Goal: Task Accomplishment & Management: Complete application form

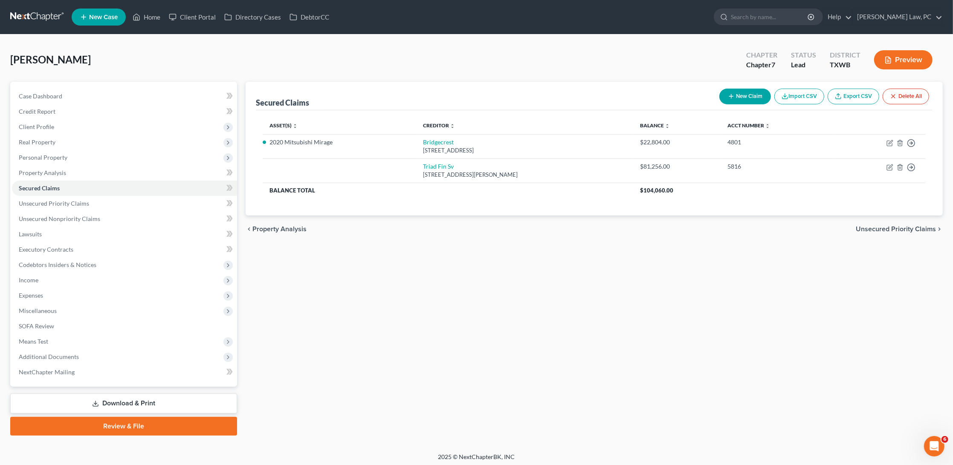
click at [10, 13] on link at bounding box center [37, 16] width 55 height 15
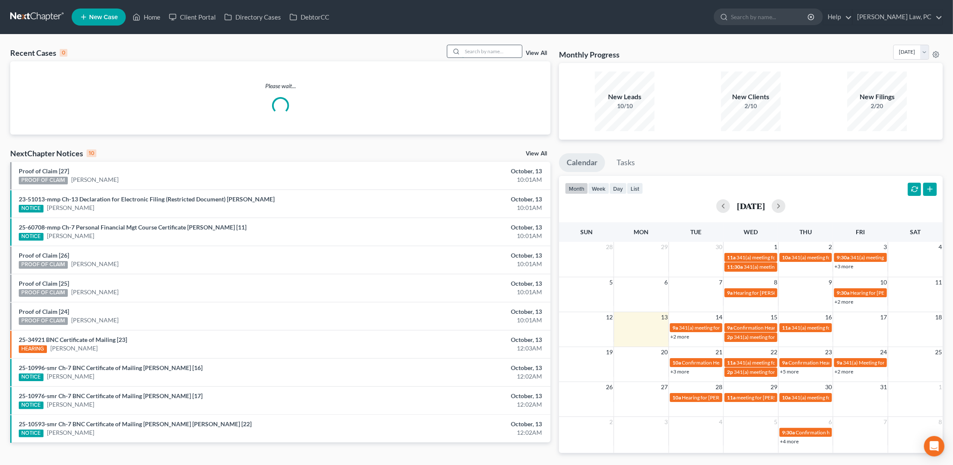
click at [475, 52] on input "search" at bounding box center [492, 51] width 60 height 12
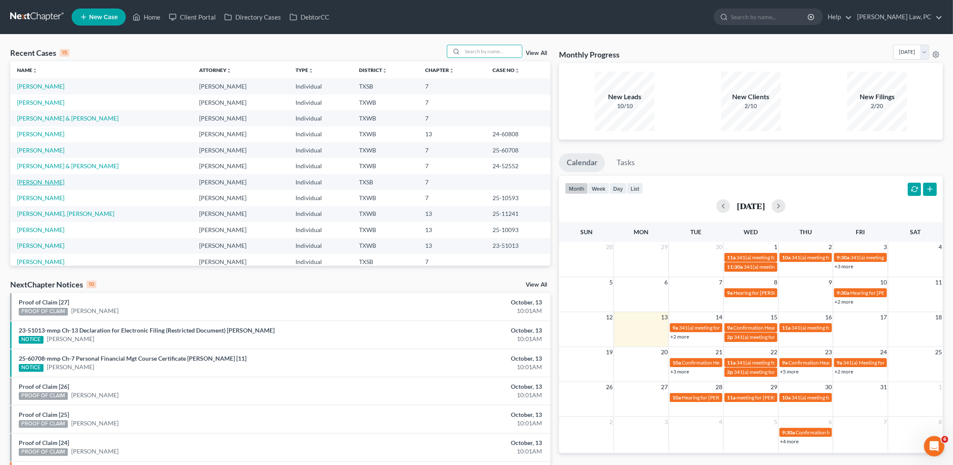
click at [36, 179] on link "[PERSON_NAME]" at bounding box center [40, 182] width 47 height 7
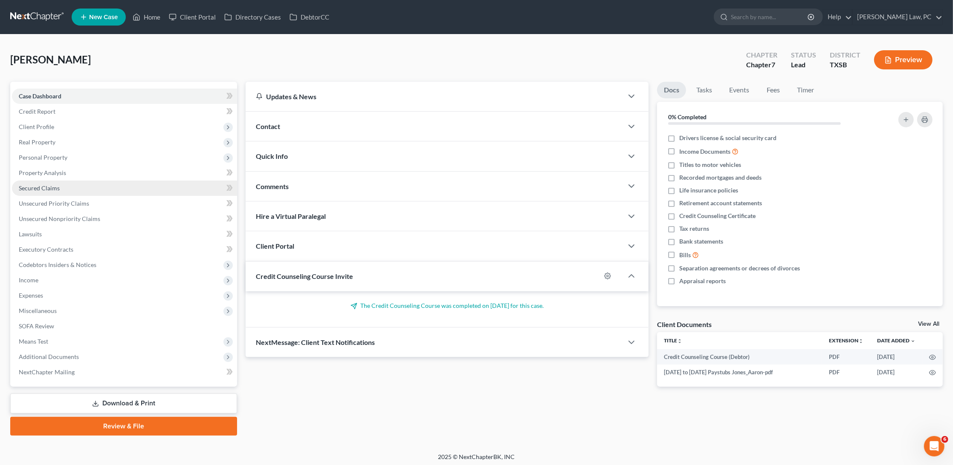
click at [50, 185] on span "Secured Claims" at bounding box center [39, 188] width 41 height 7
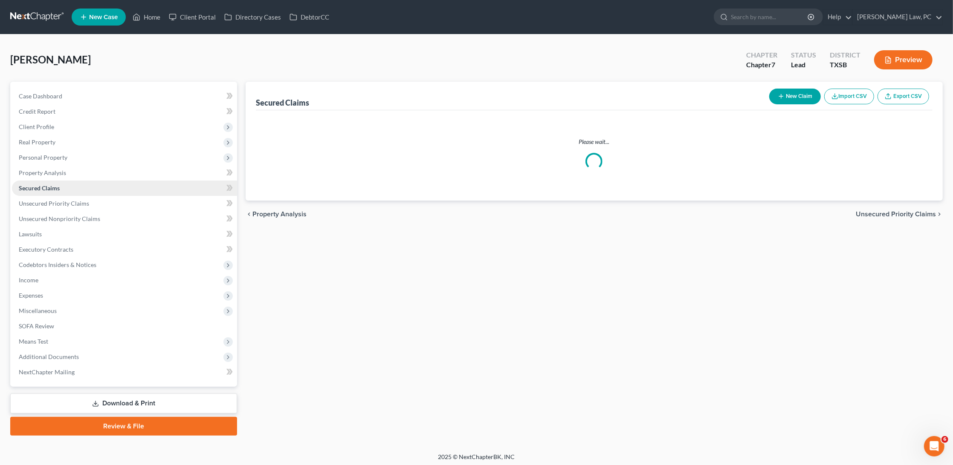
click at [50, 185] on span "Secured Claims" at bounding box center [39, 188] width 41 height 7
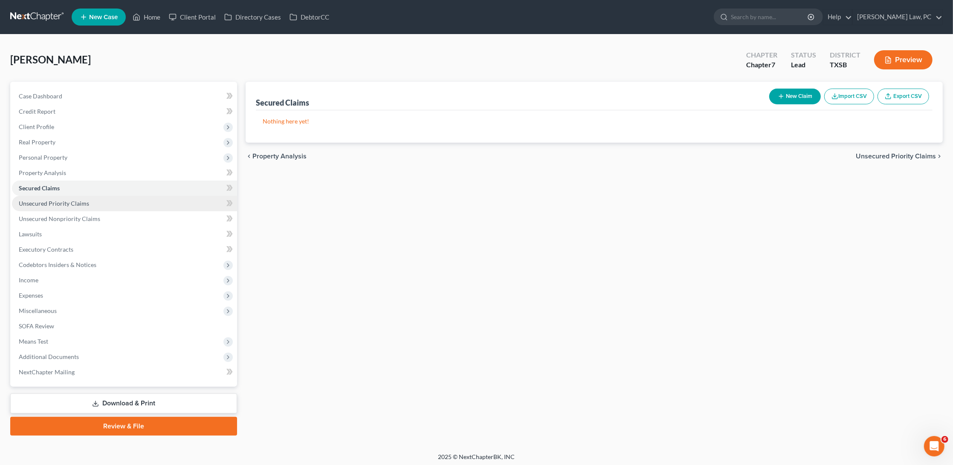
click at [49, 204] on link "Unsecured Priority Claims" at bounding box center [124, 203] width 225 height 15
click at [798, 97] on button "New Claim" at bounding box center [795, 97] width 52 height 16
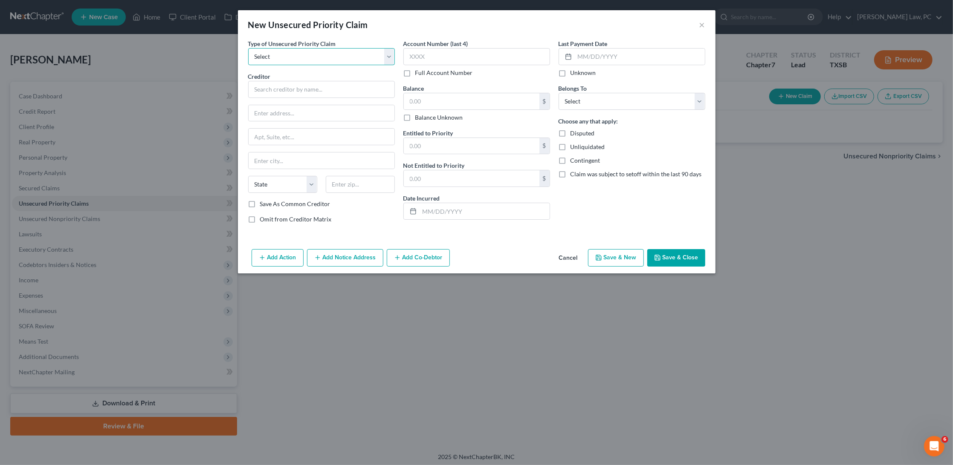
select select "0"
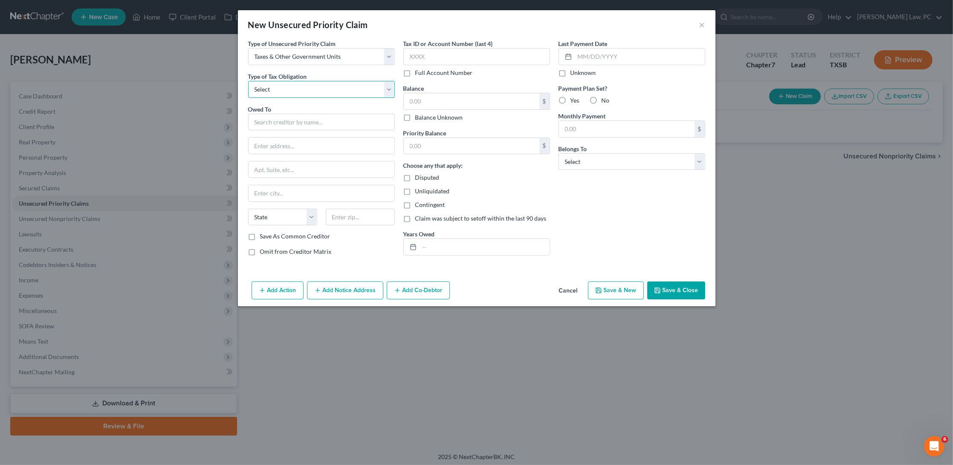
select select "0"
click at [301, 123] on input "text" at bounding box center [321, 122] width 147 height 17
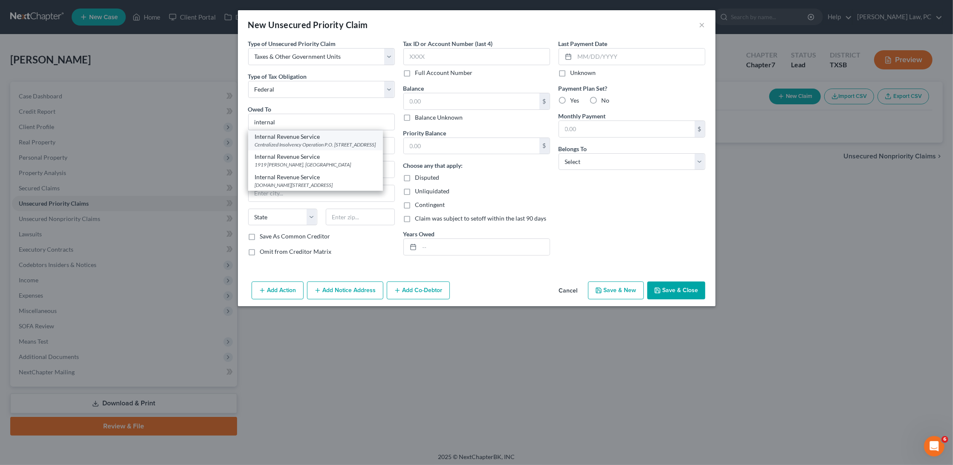
click at [328, 144] on div "Centralized Insolvency Operation P.O. Box 7346, Philadelphia, PA 19101" at bounding box center [315, 144] width 121 height 7
type input "Internal Revenue Service"
type input "Centralized Insolvency Operation"
type input "P.O. Box 7346"
type input "Philadelphia"
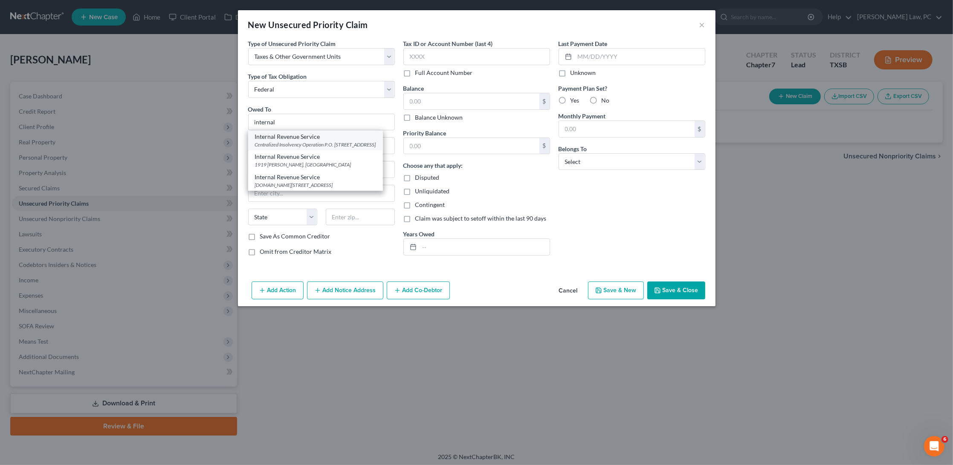
select select "39"
type input "19101"
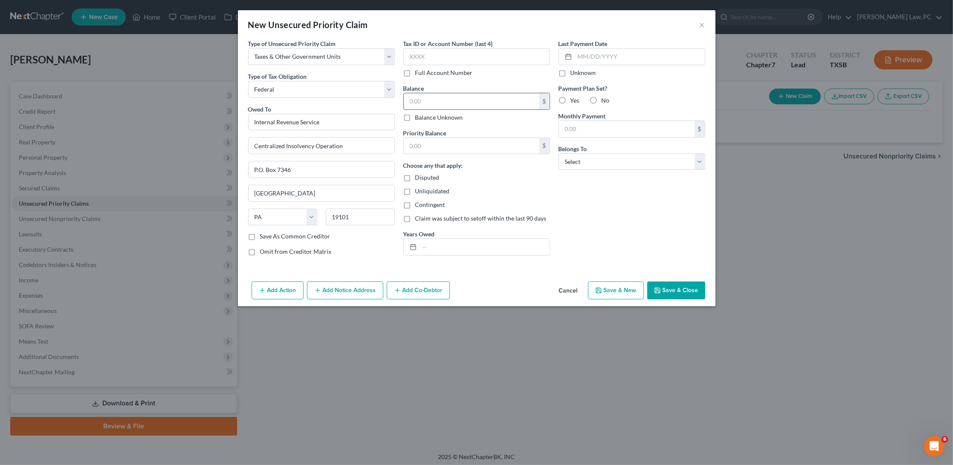
click at [487, 93] on input "text" at bounding box center [472, 101] width 136 height 16
type input "8,694.18"
click at [601, 98] on label "No" at bounding box center [605, 100] width 8 height 9
click at [605, 98] on input "No" at bounding box center [608, 99] width 6 height 6
radio input "true"
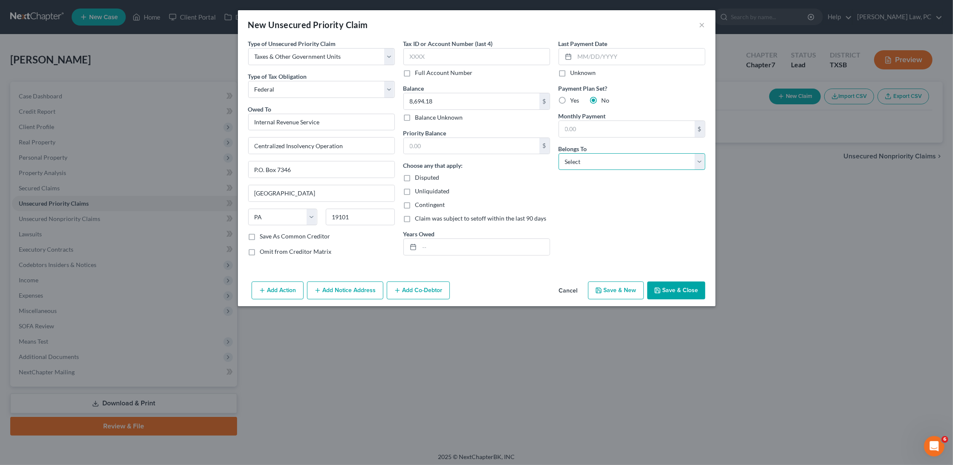
select select "0"
click at [443, 245] on input "text" at bounding box center [484, 247] width 130 height 16
click at [438, 244] on input "2023,2024" at bounding box center [484, 247] width 130 height 16
type input "2023, 2024"
click at [678, 290] on button "Save & Close" at bounding box center [676, 291] width 58 height 18
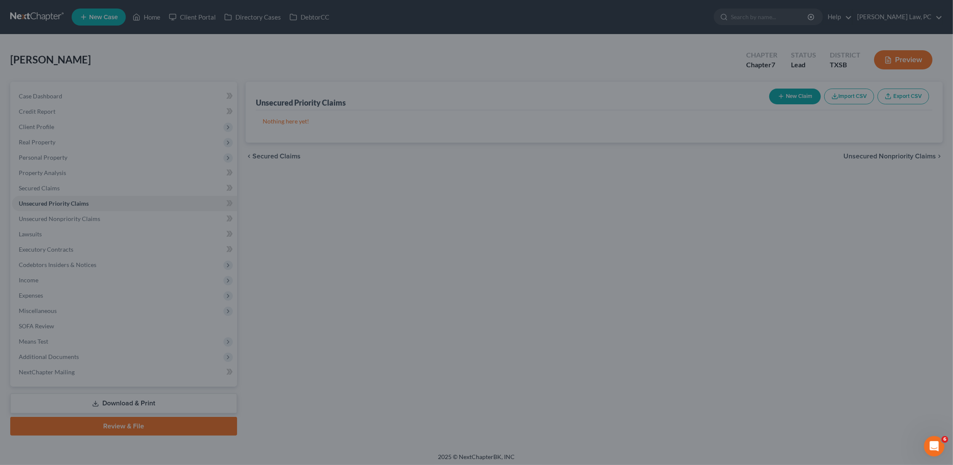
type input "0.00"
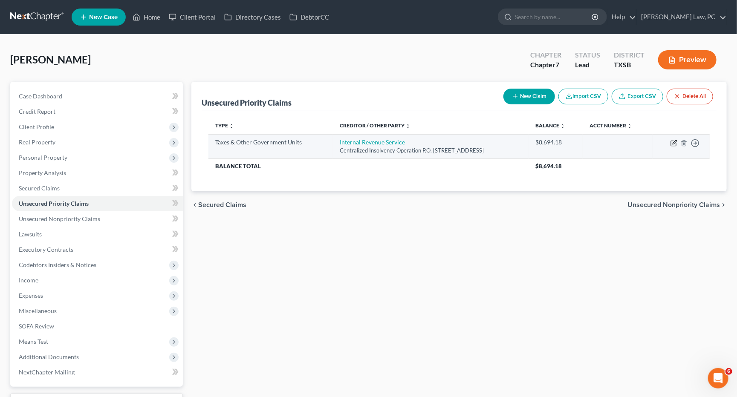
click at [675, 144] on icon "button" at bounding box center [673, 143] width 7 height 7
select select "0"
select select "39"
select select "0"
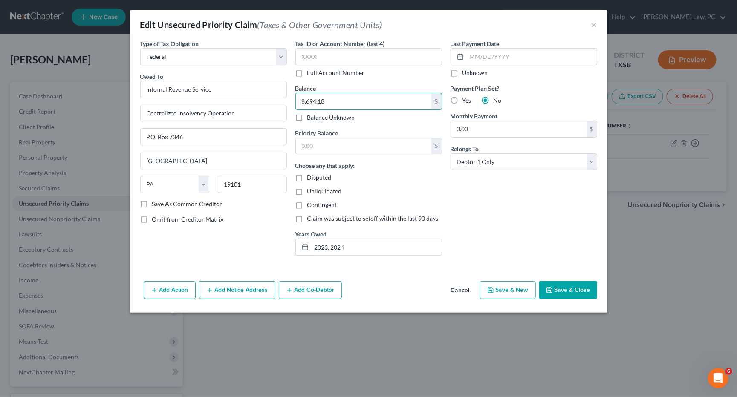
drag, startPoint x: 332, startPoint y: 101, endPoint x: 274, endPoint y: 101, distance: 57.5
click at [274, 101] on div "Type of Tax Obligation * Select Federal City State Franchise Tax Board Other Ow…" at bounding box center [368, 150] width 465 height 223
click at [316, 138] on input "text" at bounding box center [364, 146] width 136 height 16
paste input "8,694.18"
type input "8,694.18"
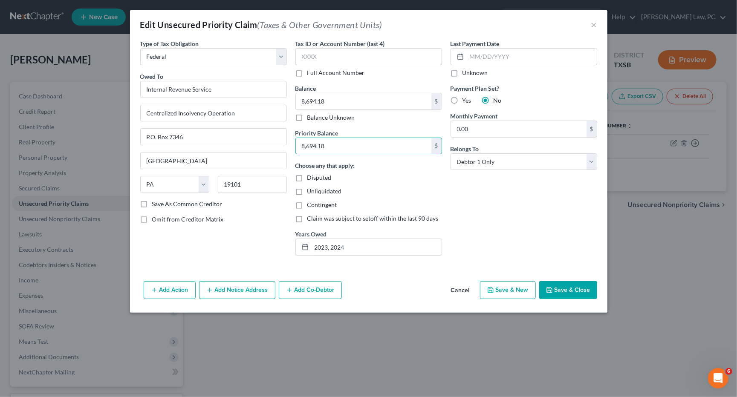
click at [557, 282] on button "Save & Close" at bounding box center [568, 290] width 58 height 18
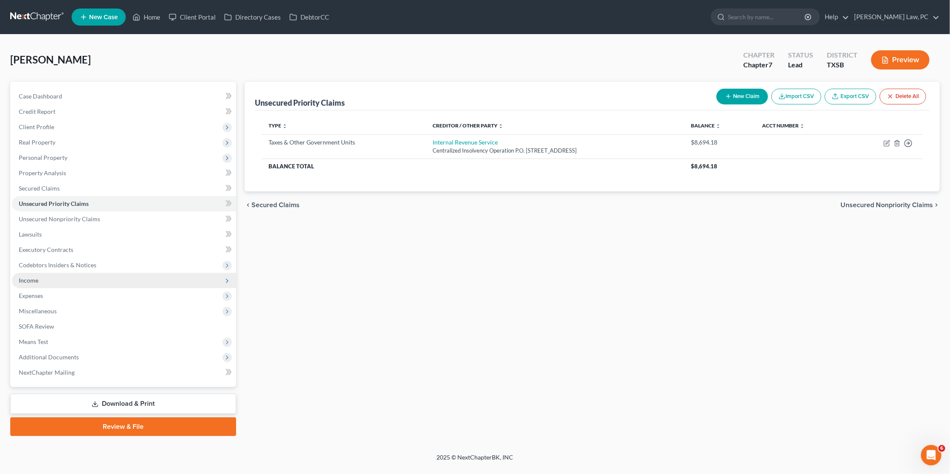
click at [46, 278] on span "Income" at bounding box center [124, 280] width 224 height 15
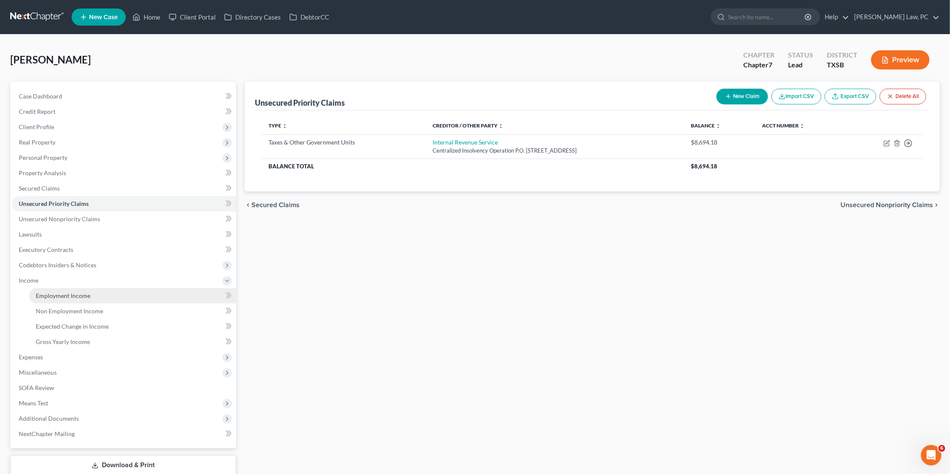
click at [69, 292] on span "Employment Income" at bounding box center [63, 295] width 55 height 7
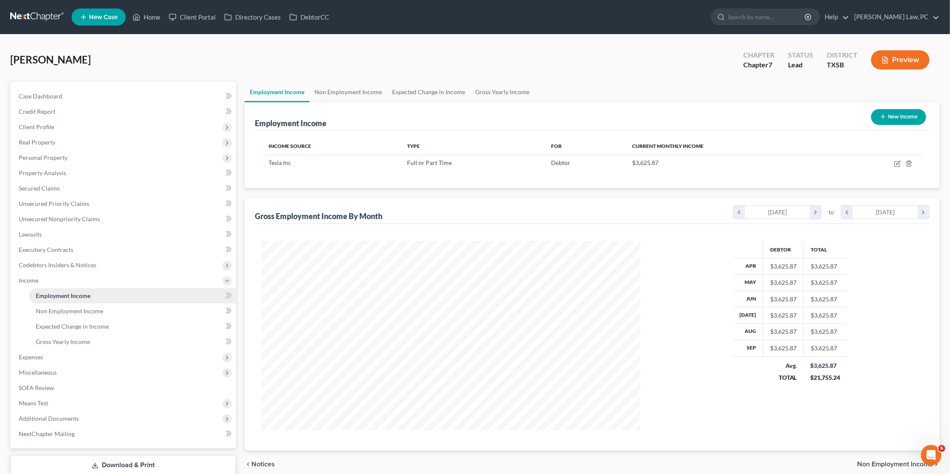
scroll to position [189, 396]
click at [66, 307] on span "Non Employment Income" at bounding box center [69, 310] width 67 height 7
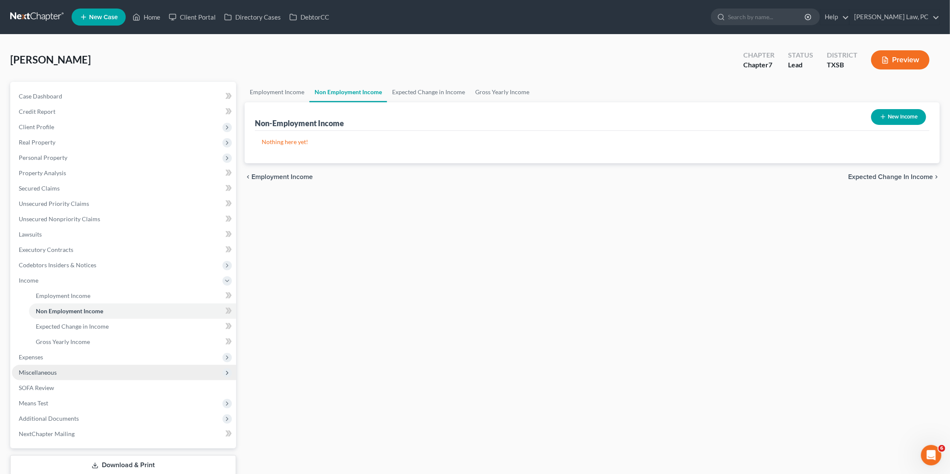
click at [38, 369] on span "Miscellaneous" at bounding box center [38, 372] width 38 height 7
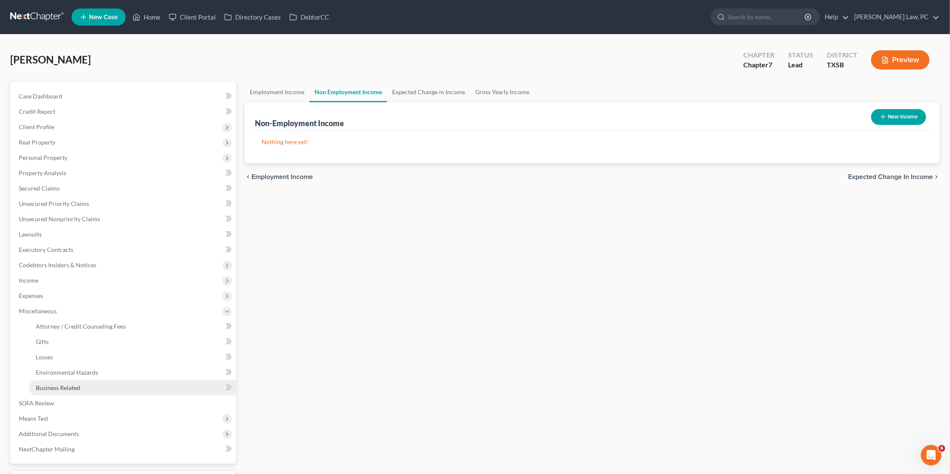
click at [73, 384] on span "Business Related" at bounding box center [58, 387] width 44 height 7
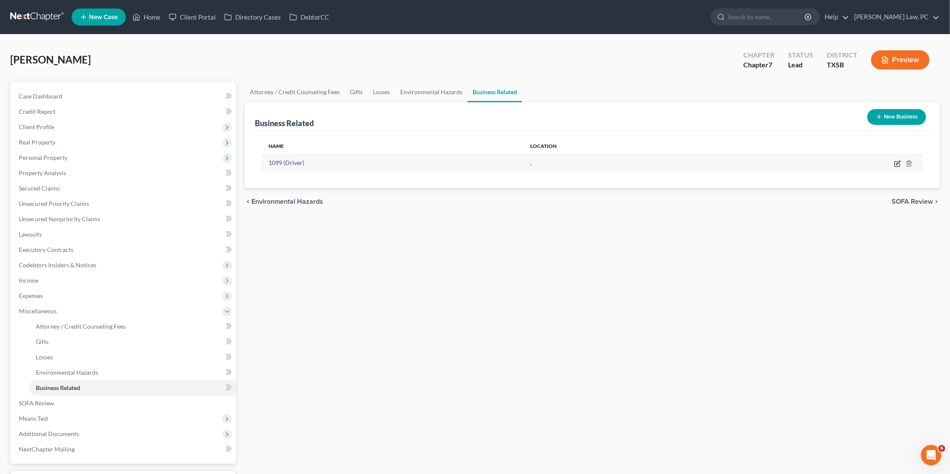
click at [894, 166] on icon "button" at bounding box center [897, 163] width 7 height 7
select select "sole_proprietor"
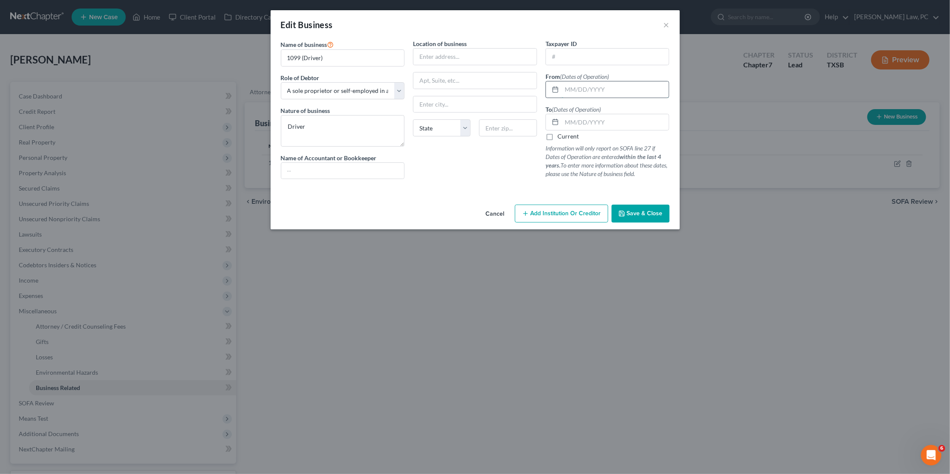
click at [598, 91] on input "text" at bounding box center [615, 89] width 107 height 16
type input "07/05/2022"
click at [610, 119] on input "text" at bounding box center [615, 122] width 107 height 16
type input "07/15/2023"
click at [653, 205] on button "Save & Close" at bounding box center [641, 214] width 58 height 18
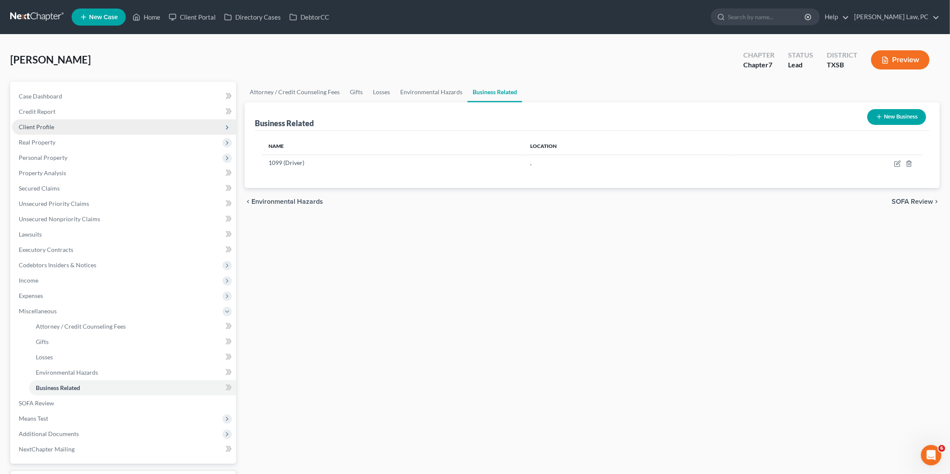
click at [50, 124] on span "Client Profile" at bounding box center [36, 126] width 35 height 7
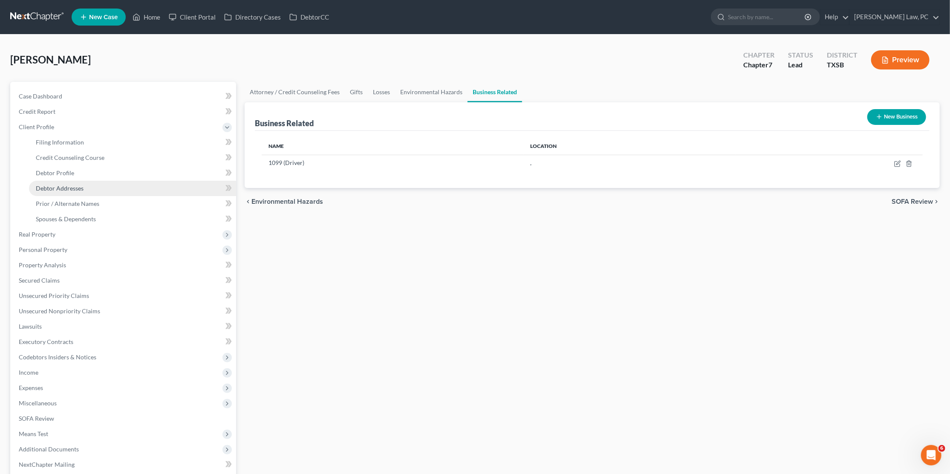
click at [67, 185] on span "Debtor Addresses" at bounding box center [60, 188] width 48 height 7
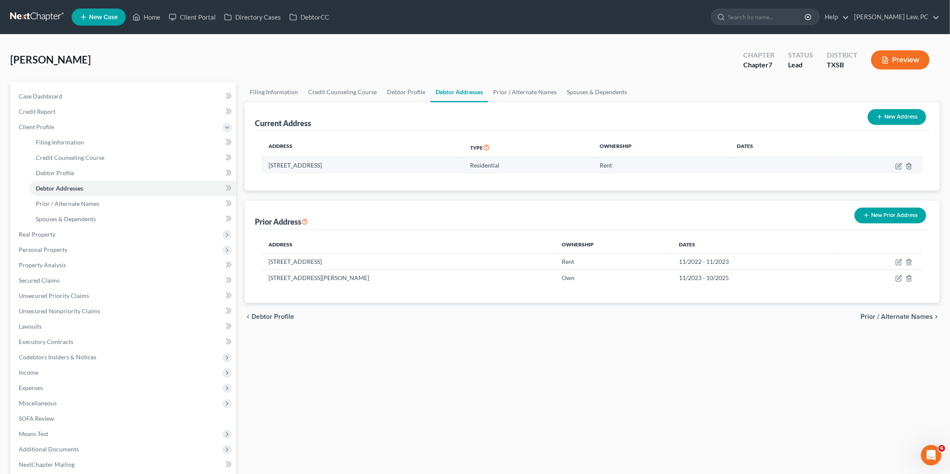
drag, startPoint x: 341, startPoint y: 164, endPoint x: 266, endPoint y: 163, distance: 75.9
click at [266, 163] on td "9150 N Highway 6 Apt 4206, Houston, TX 77095" at bounding box center [363, 165] width 202 height 16
copy td "9150 N Highway 6 Apt 4206"
click at [39, 399] on span "Miscellaneous" at bounding box center [38, 402] width 38 height 7
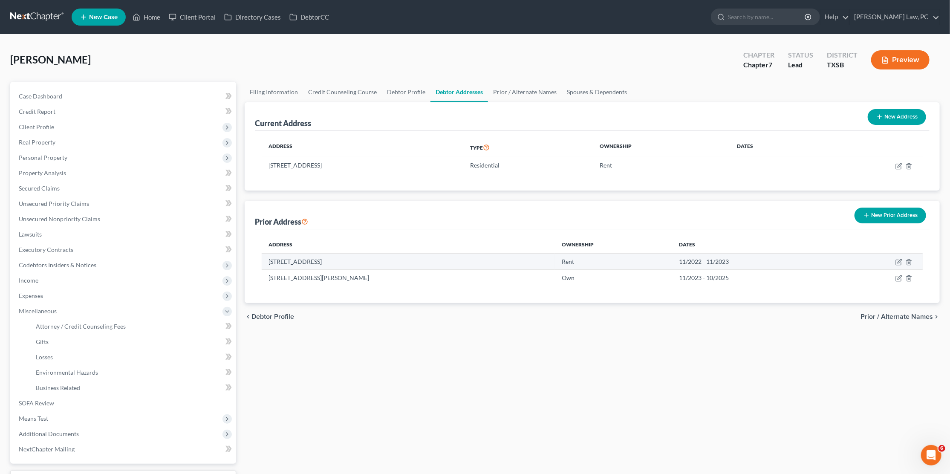
drag, startPoint x: 318, startPoint y: 261, endPoint x: 263, endPoint y: 257, distance: 56.0
click at [263, 257] on td "1504 Brandonshier, Greensboro, NC 27409" at bounding box center [408, 261] width 293 height 16
copy td "1504 Brandonshier"
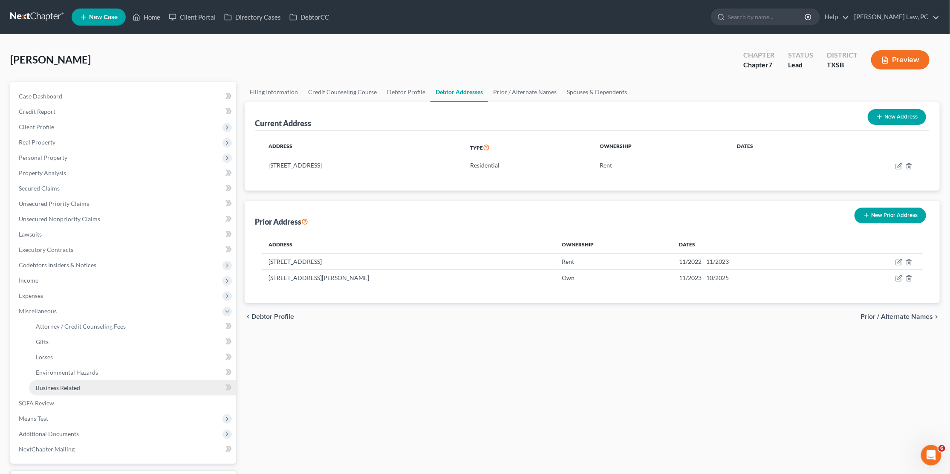
click at [42, 384] on span "Business Related" at bounding box center [58, 387] width 44 height 7
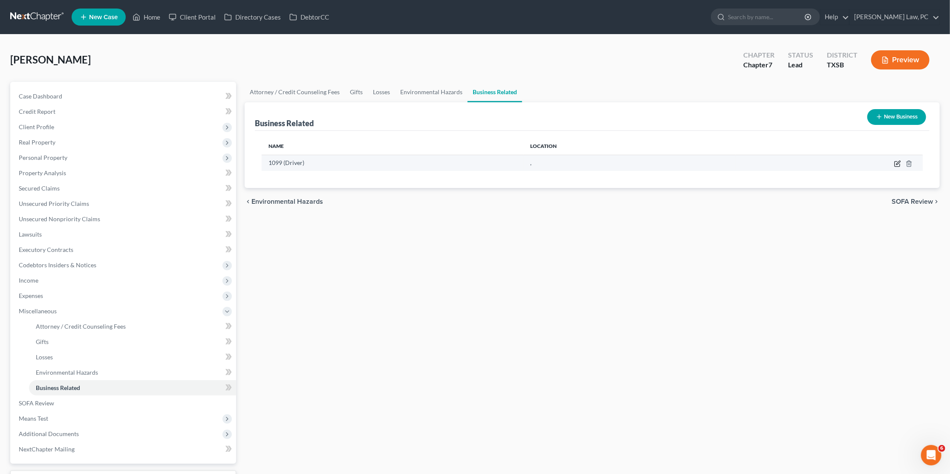
click at [894, 164] on icon "button" at bounding box center [897, 163] width 7 height 7
select select "sole_proprietor"
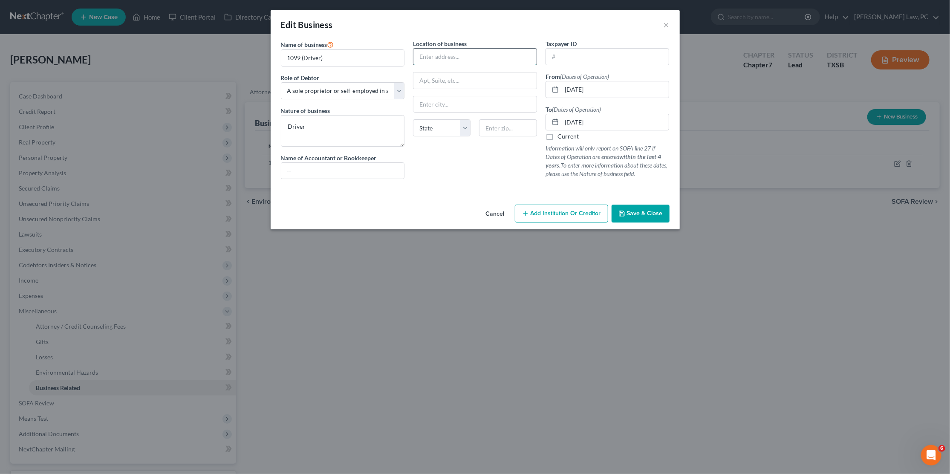
paste input "1504 Brandonshier"
type input "1504 Brandonshier"
type input "27409"
type input "Greensboro"
select select "28"
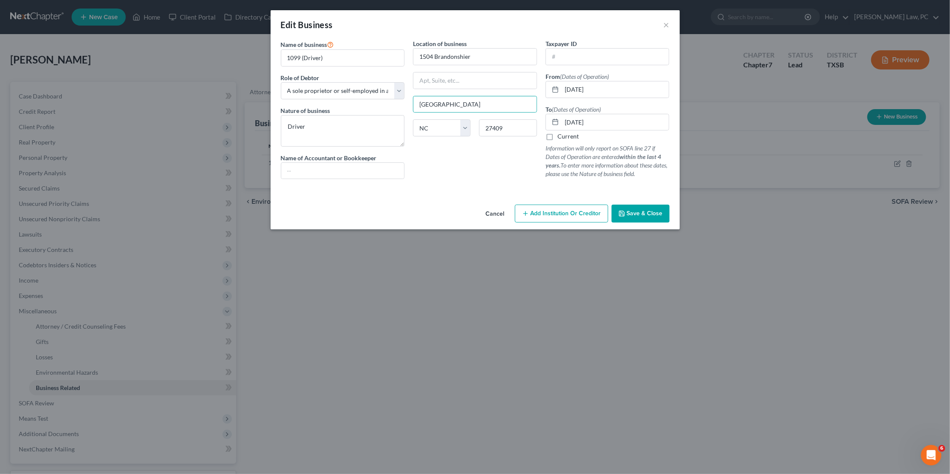
click at [644, 213] on span "Save & Close" at bounding box center [645, 213] width 36 height 7
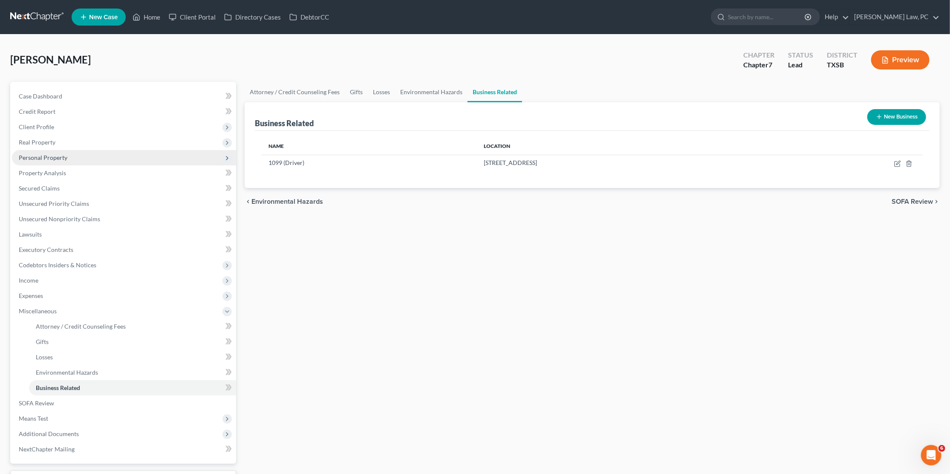
click at [61, 155] on span "Personal Property" at bounding box center [43, 157] width 49 height 7
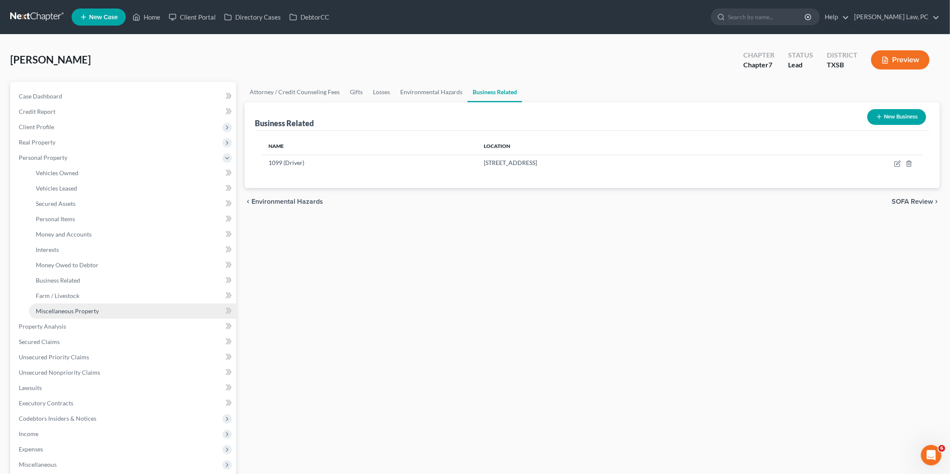
click at [73, 307] on span "Miscellaneous Property" at bounding box center [67, 310] width 63 height 7
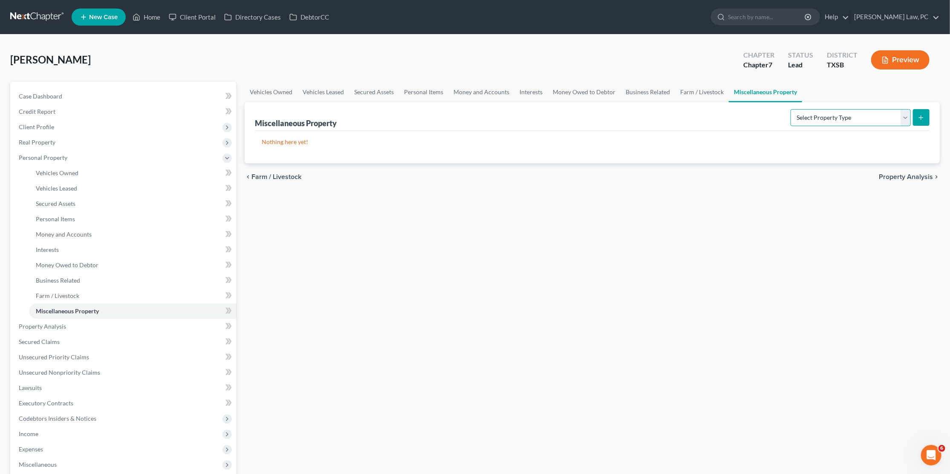
select select "stored_within_1_year"
click at [925, 116] on button "submit" at bounding box center [921, 117] width 17 height 17
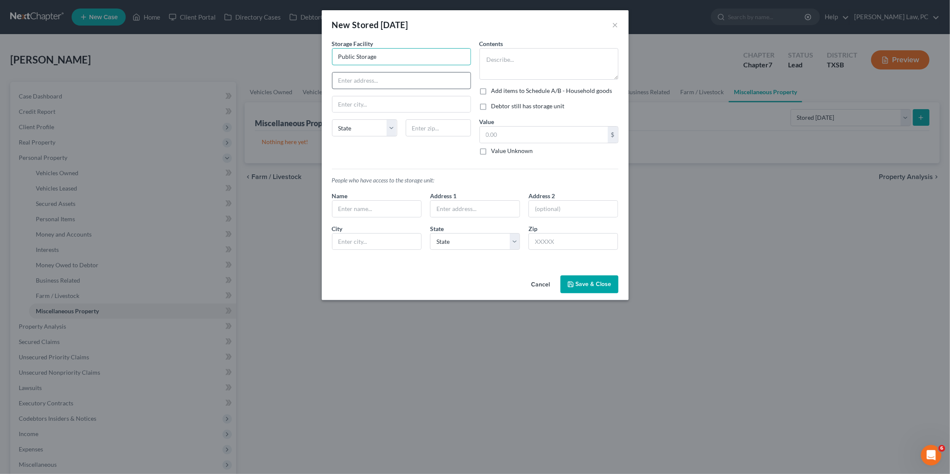
type input "Public Storage"
type input "150 Dominion Dr"
type input "77450"
type input "Katy"
select select "45"
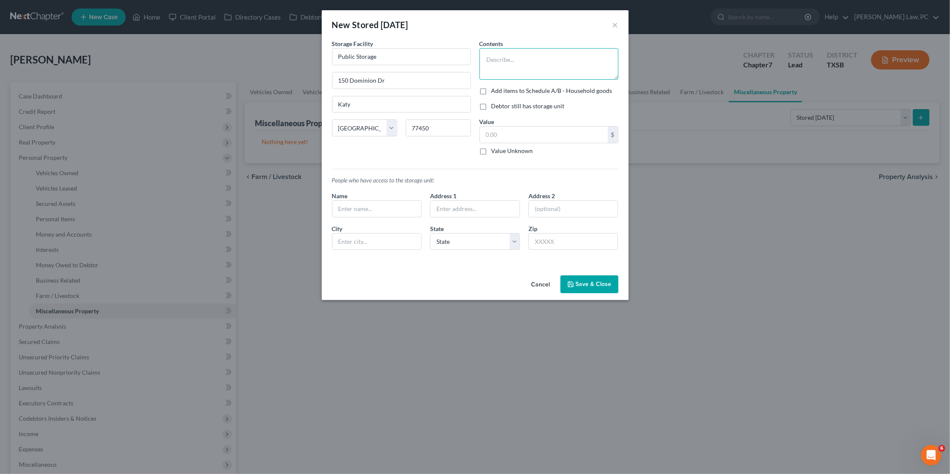
click at [531, 64] on textarea at bounding box center [549, 64] width 139 height 32
type textarea "Household Goods"
click at [524, 132] on input "text" at bounding box center [544, 135] width 128 height 16
type input "5,500"
click at [550, 52] on textarea "Household Goods" at bounding box center [549, 64] width 139 height 32
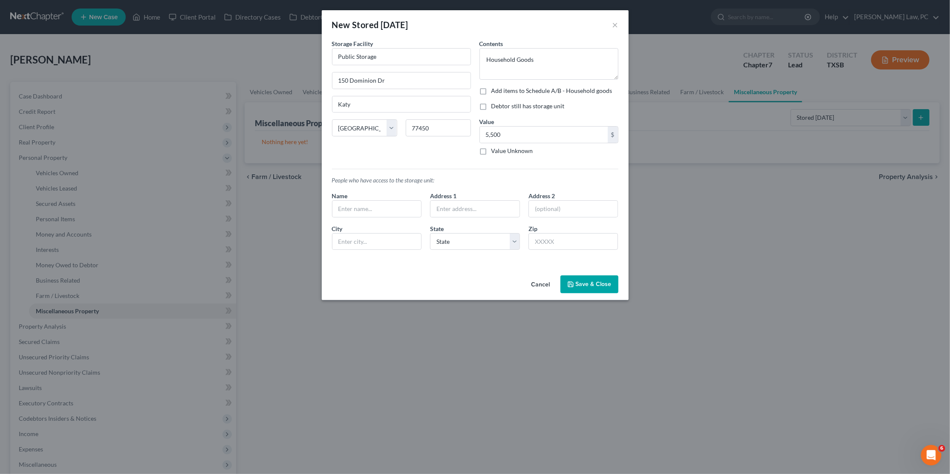
click at [589, 276] on button "Save & Close" at bounding box center [589, 284] width 58 height 18
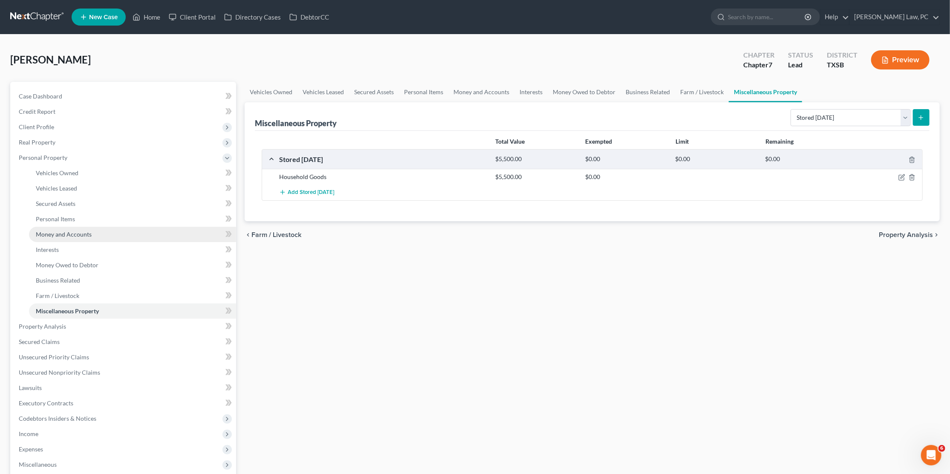
click at [75, 231] on span "Money and Accounts" at bounding box center [64, 234] width 56 height 7
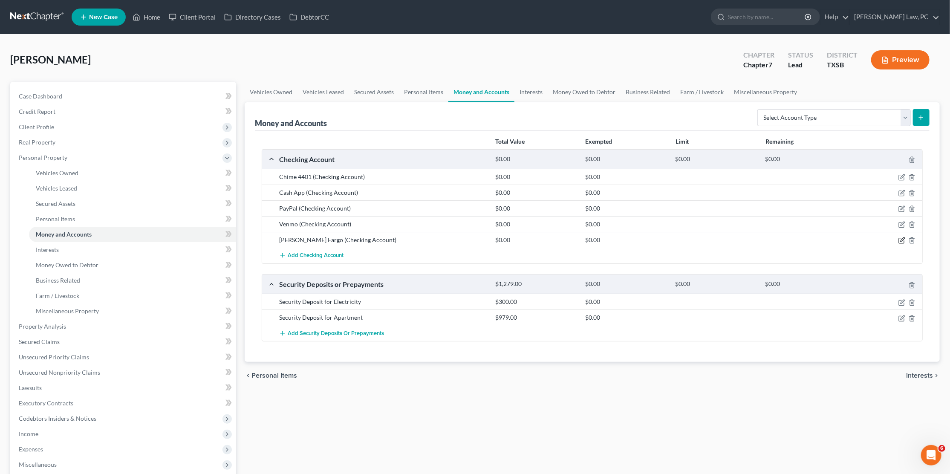
click at [902, 238] on icon "button" at bounding box center [903, 240] width 4 height 4
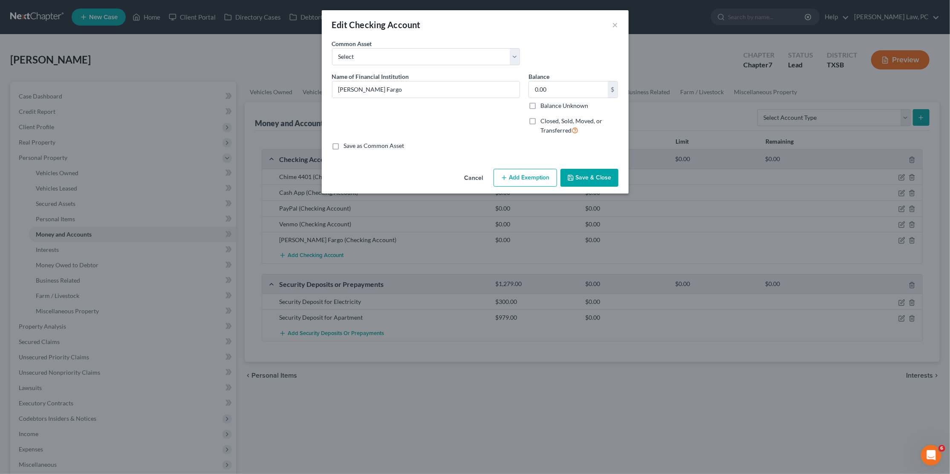
click at [540, 119] on label "Closed, Sold, Moved, or Transferred" at bounding box center [579, 126] width 78 height 18
click at [544, 119] on input "Closed, Sold, Moved, or Transferred" at bounding box center [547, 120] width 6 height 6
checkbox input "true"
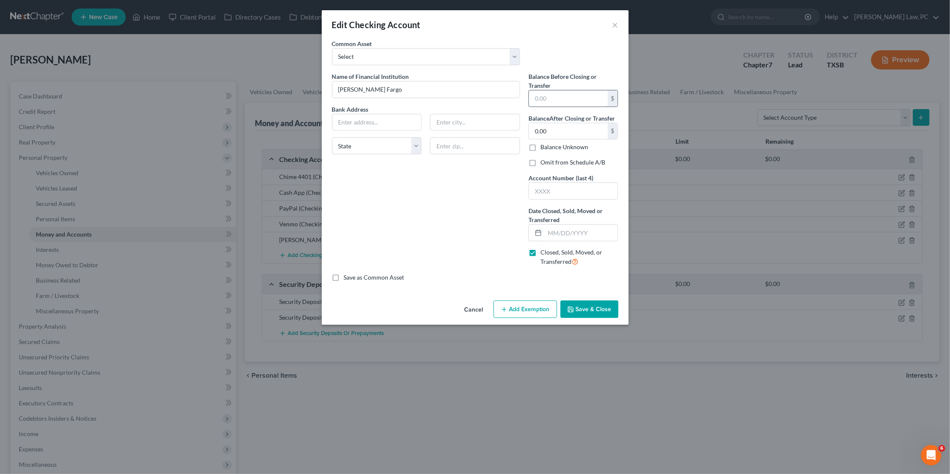
click at [566, 93] on input "text" at bounding box center [568, 98] width 79 height 16
type input "0"
click at [596, 305] on button "Save & Close" at bounding box center [589, 309] width 58 height 18
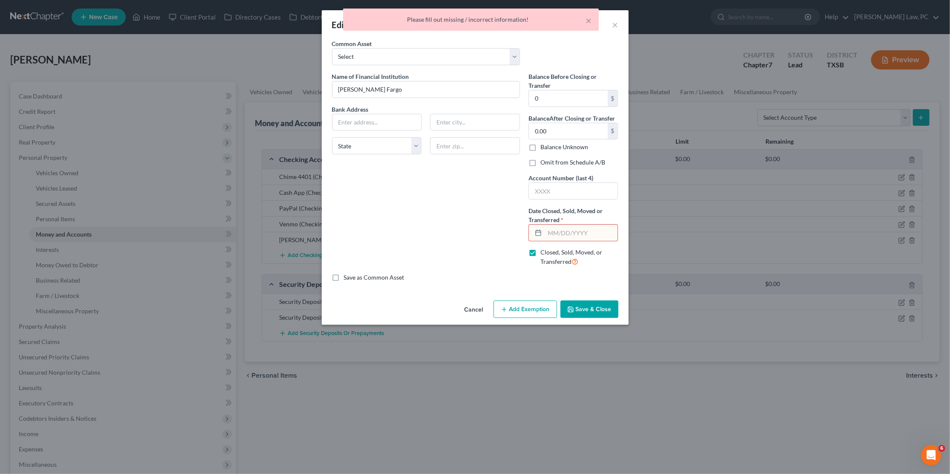
click at [577, 232] on input "text" at bounding box center [581, 233] width 73 height 16
click at [540, 248] on label "Closed, Sold, Moved, or Transferred" at bounding box center [579, 257] width 78 height 18
click at [544, 248] on input "Closed, Sold, Moved, or Transferred" at bounding box center [547, 251] width 6 height 6
checkbox input "false"
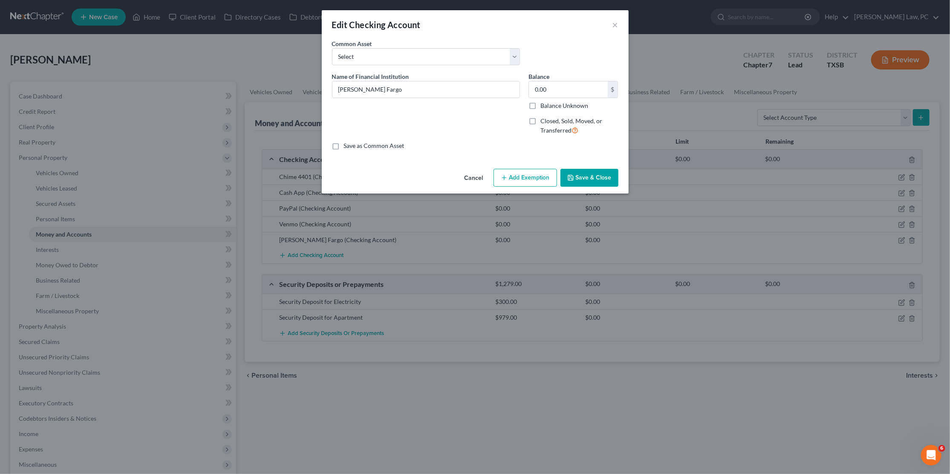
click at [610, 175] on button "Save & Close" at bounding box center [589, 178] width 58 height 18
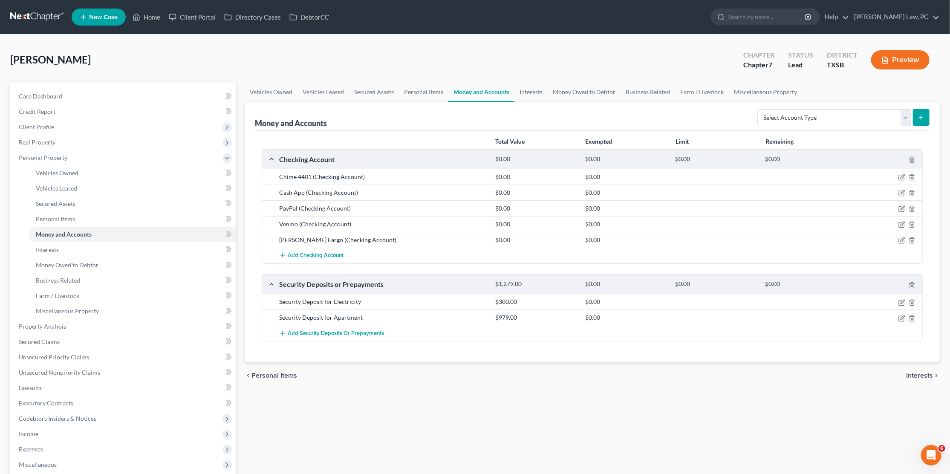
click at [40, 16] on link at bounding box center [37, 16] width 55 height 15
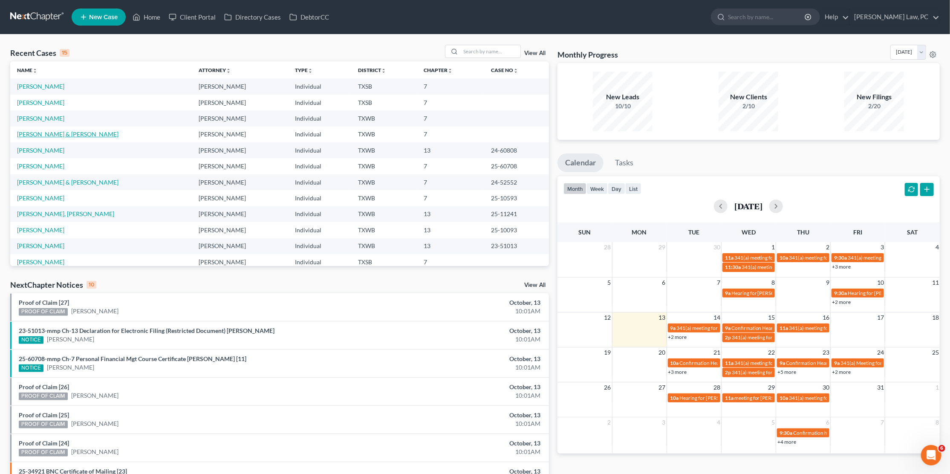
click at [37, 134] on link "[PERSON_NAME] & [PERSON_NAME]" at bounding box center [67, 133] width 101 height 7
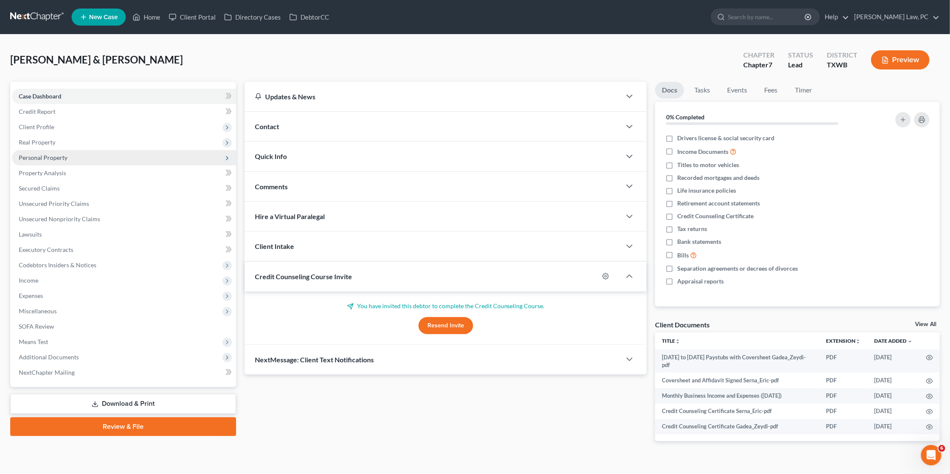
click at [60, 156] on span "Personal Property" at bounding box center [43, 157] width 49 height 7
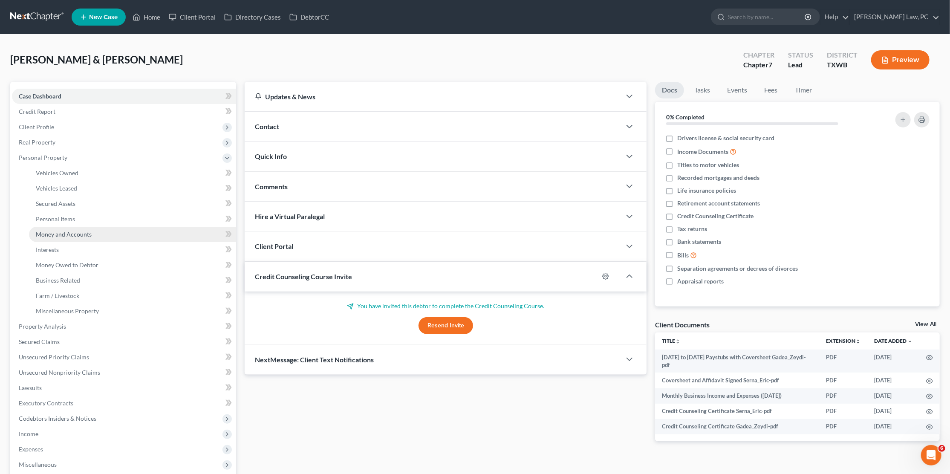
click at [61, 231] on span "Money and Accounts" at bounding box center [64, 234] width 56 height 7
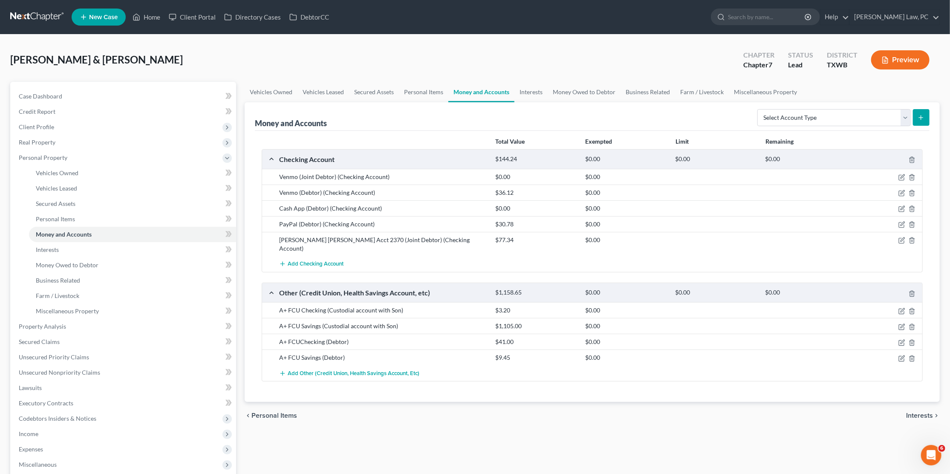
click at [49, 13] on link at bounding box center [37, 16] width 55 height 15
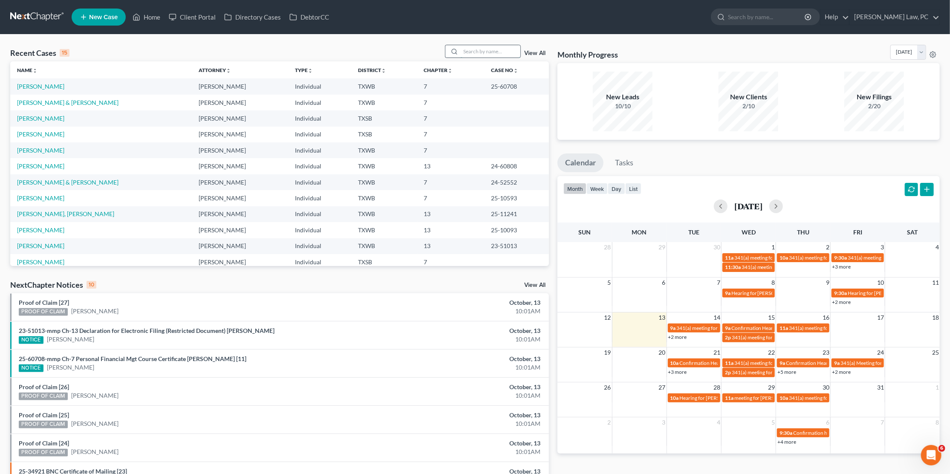
click at [482, 54] on input "search" at bounding box center [491, 51] width 60 height 12
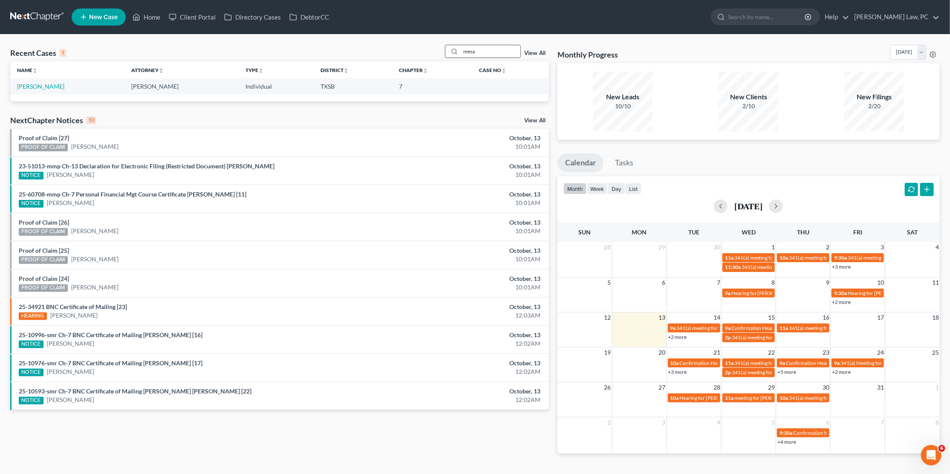
type input "mesa"
drag, startPoint x: 482, startPoint y: 54, endPoint x: 38, endPoint y: 85, distance: 445.2
click at [38, 85] on link "[PERSON_NAME]" at bounding box center [40, 86] width 47 height 7
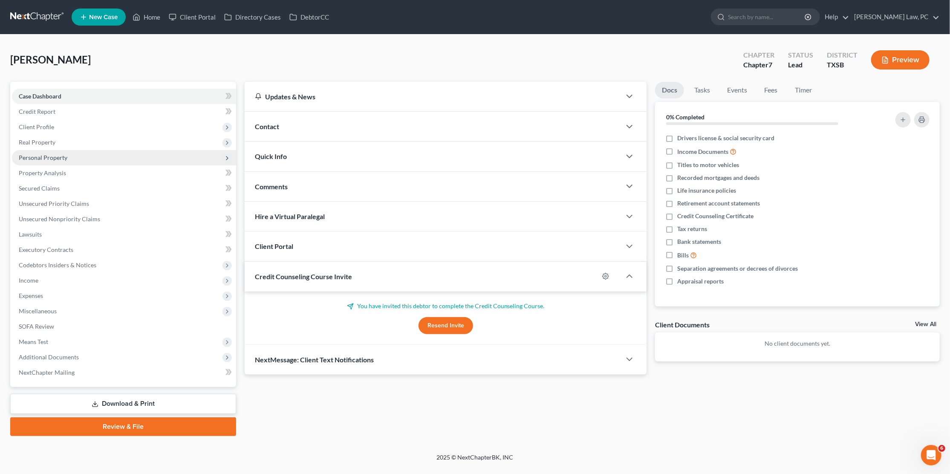
click at [46, 155] on span "Personal Property" at bounding box center [43, 157] width 49 height 7
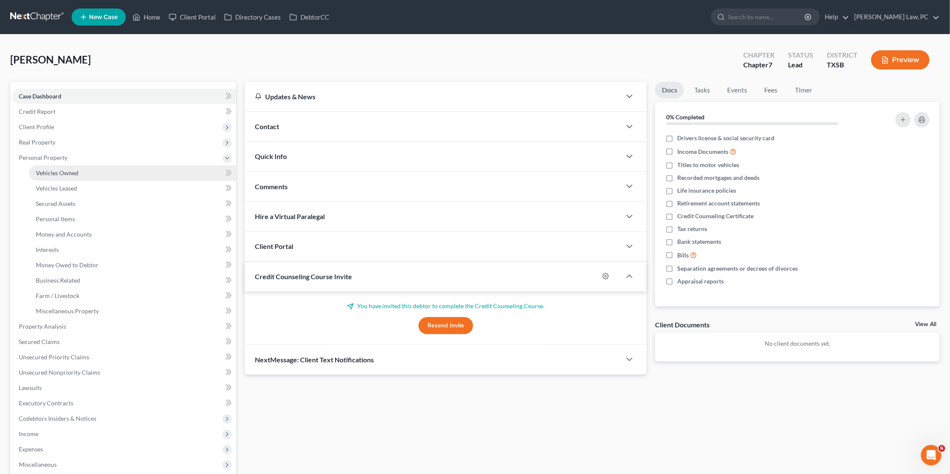
click at [50, 171] on span "Vehicles Owned" at bounding box center [57, 172] width 43 height 7
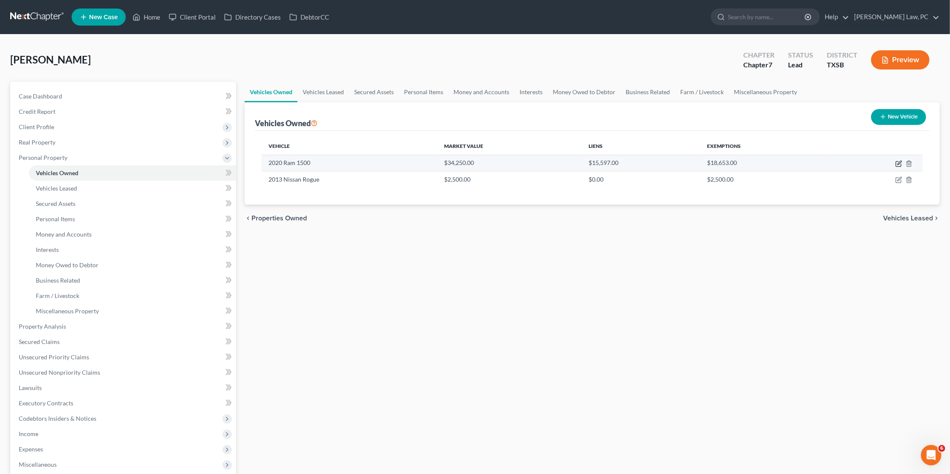
click at [897, 164] on icon "button" at bounding box center [898, 163] width 7 height 7
select select "0"
select select "6"
select select "2"
select select "0"
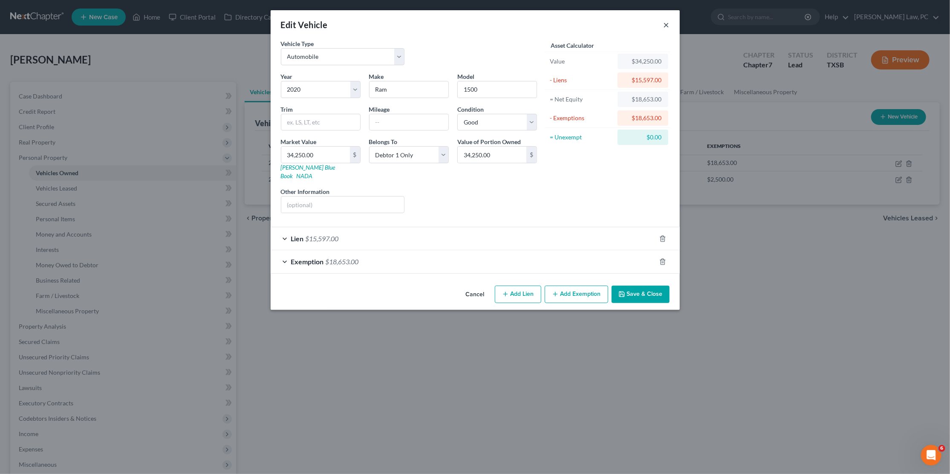
click at [667, 22] on button "×" at bounding box center [667, 25] width 6 height 10
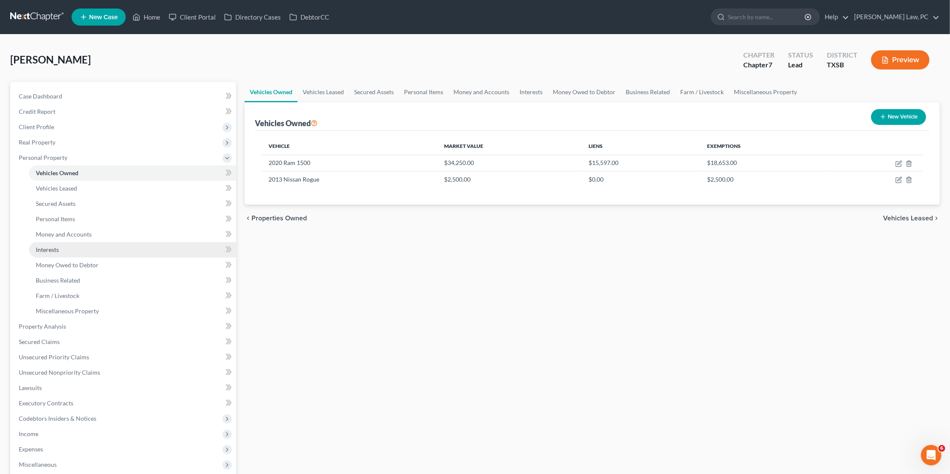
click at [100, 242] on link "Interests" at bounding box center [132, 249] width 207 height 15
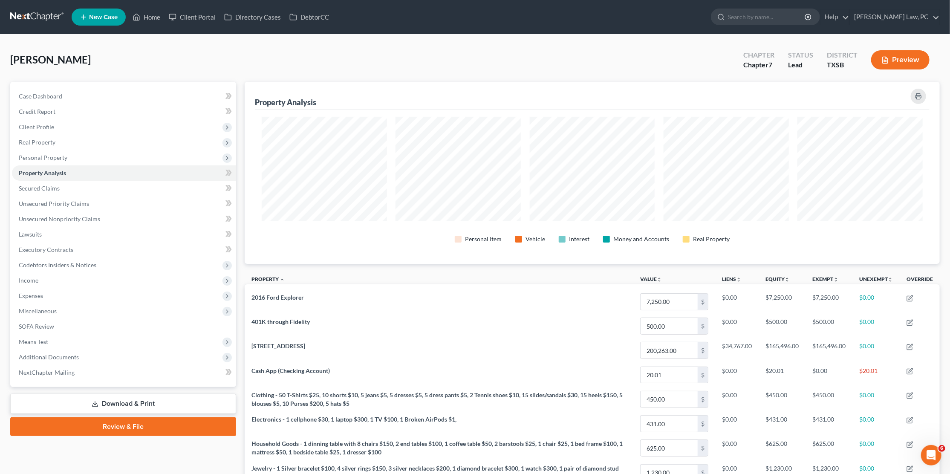
click at [22, 12] on link at bounding box center [37, 16] width 55 height 15
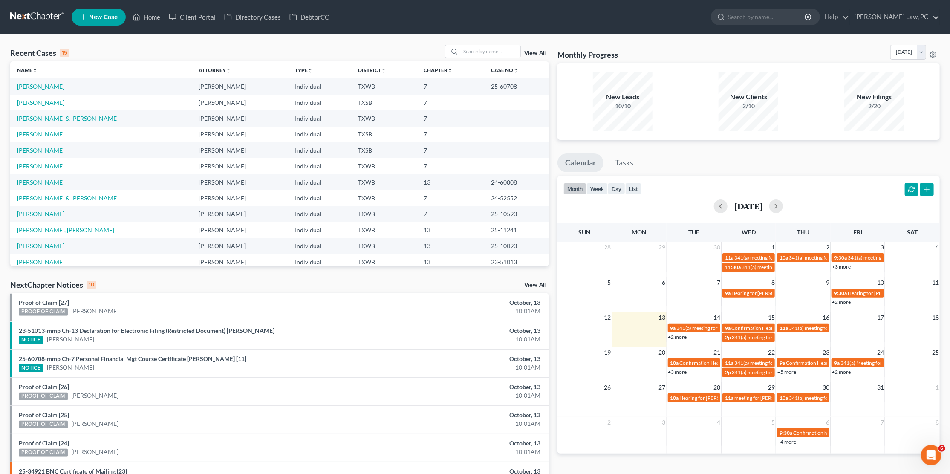
click at [58, 115] on link "[PERSON_NAME] & [PERSON_NAME]" at bounding box center [67, 118] width 101 height 7
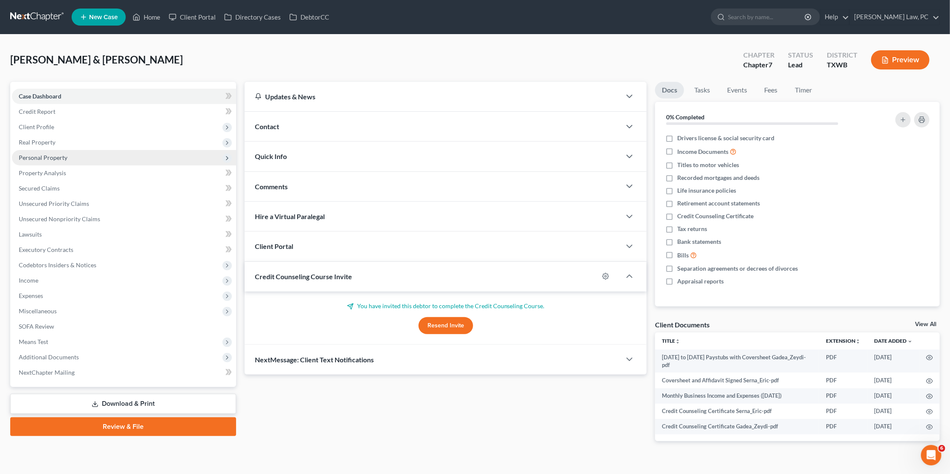
click at [63, 154] on span "Personal Property" at bounding box center [43, 157] width 49 height 7
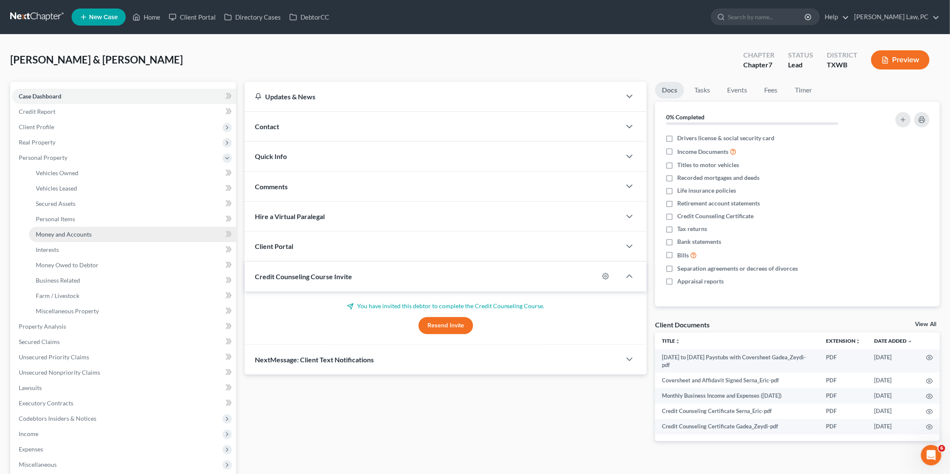
click at [58, 231] on span "Money and Accounts" at bounding box center [64, 234] width 56 height 7
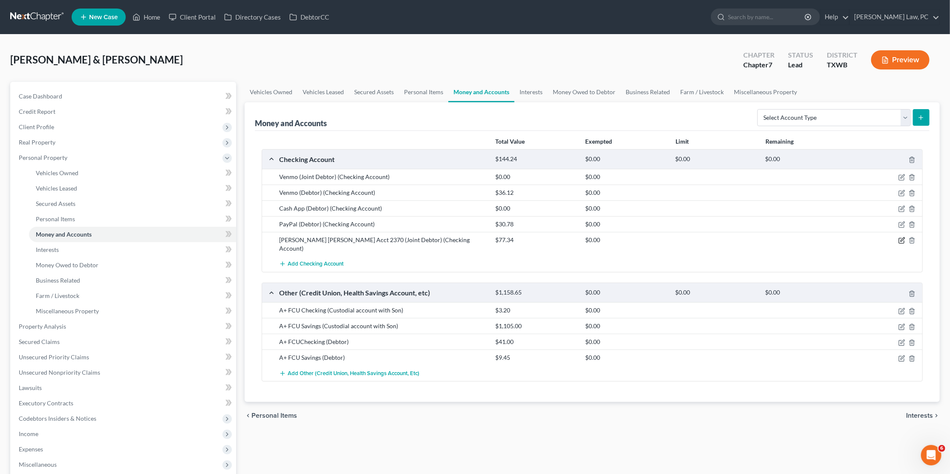
click at [902, 237] on icon "button" at bounding box center [901, 240] width 7 height 7
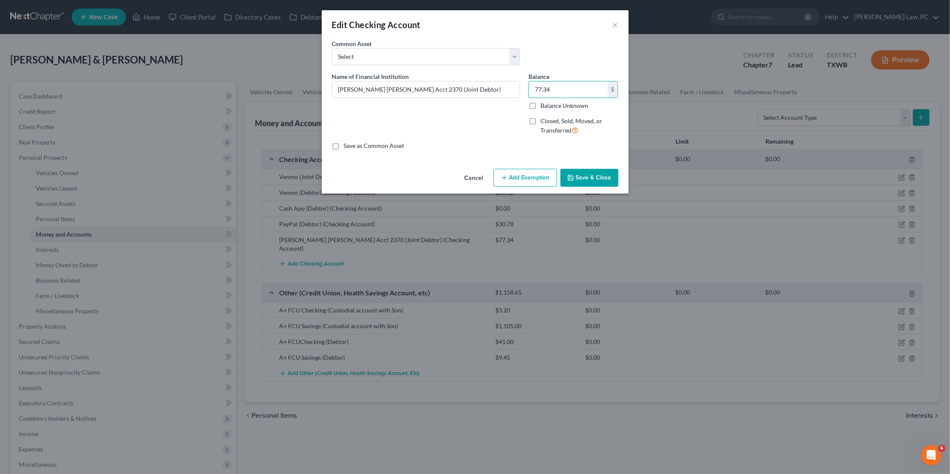
drag, startPoint x: 564, startPoint y: 85, endPoint x: 528, endPoint y: 83, distance: 36.7
click at [528, 83] on div "Balance 77.34 $ Balance Unknown Balance Undetermined 77.34 $ Balance Unknown Cl…" at bounding box center [573, 107] width 98 height 70
type input "958.69"
click at [583, 172] on button "Save & Close" at bounding box center [589, 178] width 58 height 18
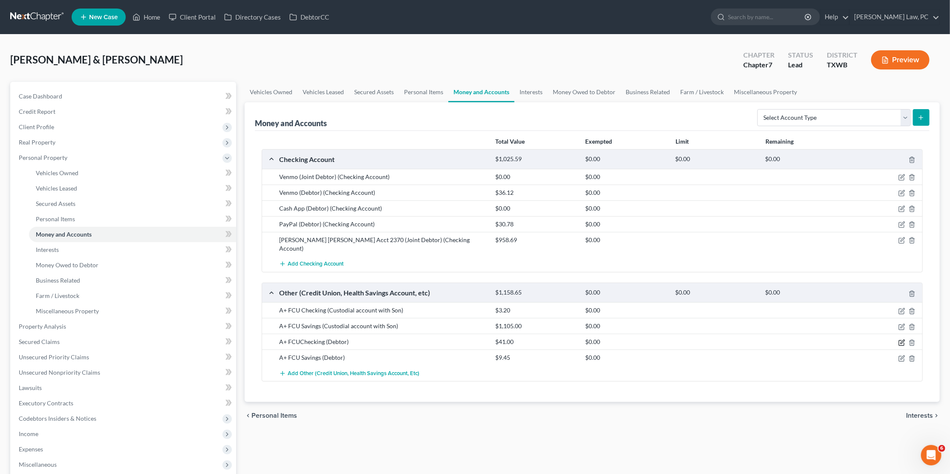
click at [901, 340] on icon "button" at bounding box center [903, 342] width 4 height 4
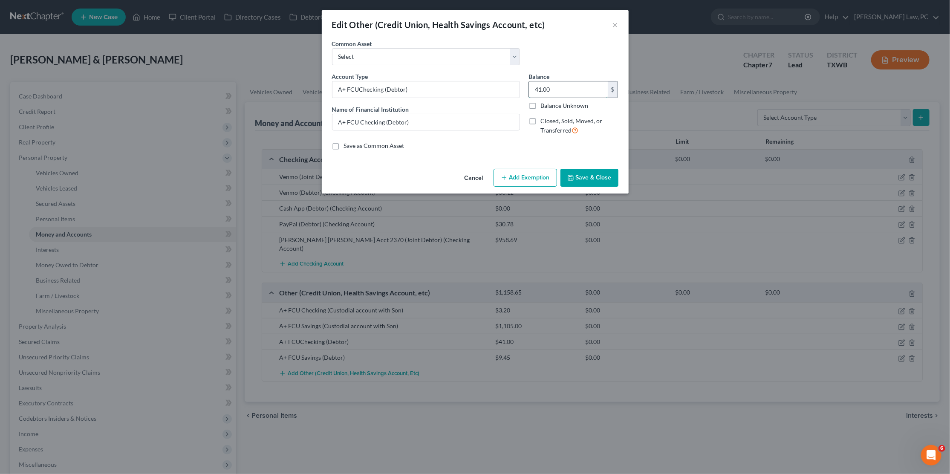
drag, startPoint x: 564, startPoint y: 84, endPoint x: 530, endPoint y: 84, distance: 33.7
click at [530, 84] on input "41.00" at bounding box center [568, 89] width 79 height 16
type input "47.82"
click at [584, 173] on button "Save & Close" at bounding box center [589, 178] width 58 height 18
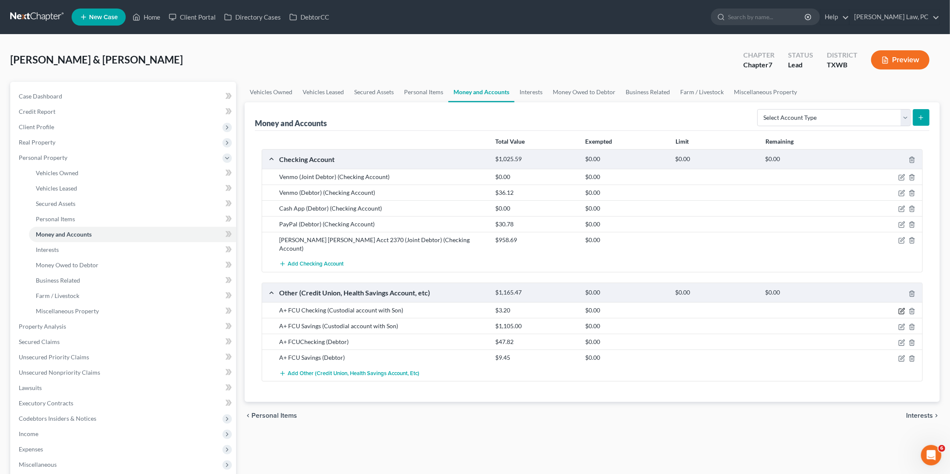
click at [902, 308] on icon "button" at bounding box center [901, 311] width 7 height 7
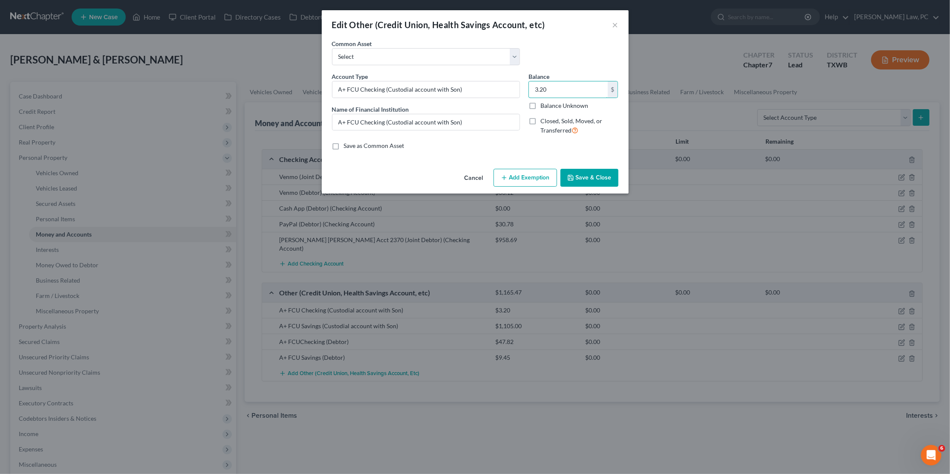
drag, startPoint x: 555, startPoint y: 87, endPoint x: 526, endPoint y: 87, distance: 29.0
click at [526, 87] on div "Balance 3.20 $ Balance Unknown Balance Undetermined 3.20 $ Balance Unknown Clos…" at bounding box center [573, 107] width 98 height 70
type input "27.74"
click at [587, 176] on button "Save & Close" at bounding box center [589, 178] width 58 height 18
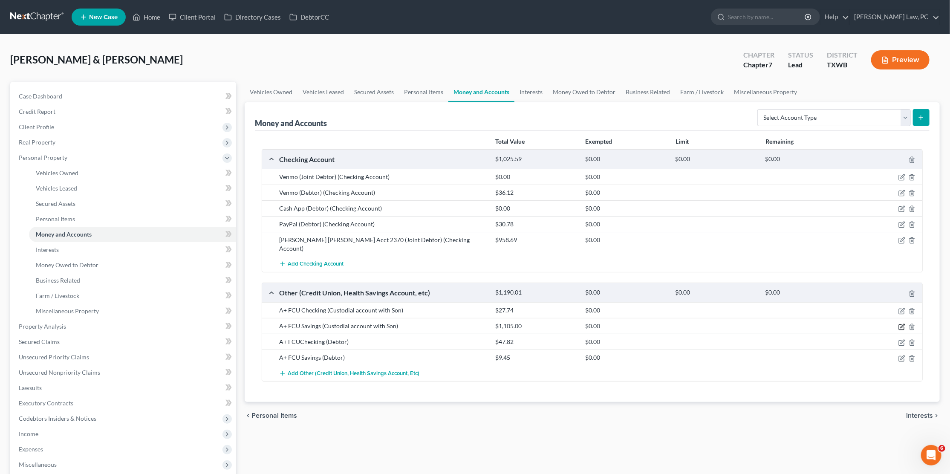
click at [902, 324] on icon "button" at bounding box center [901, 327] width 7 height 7
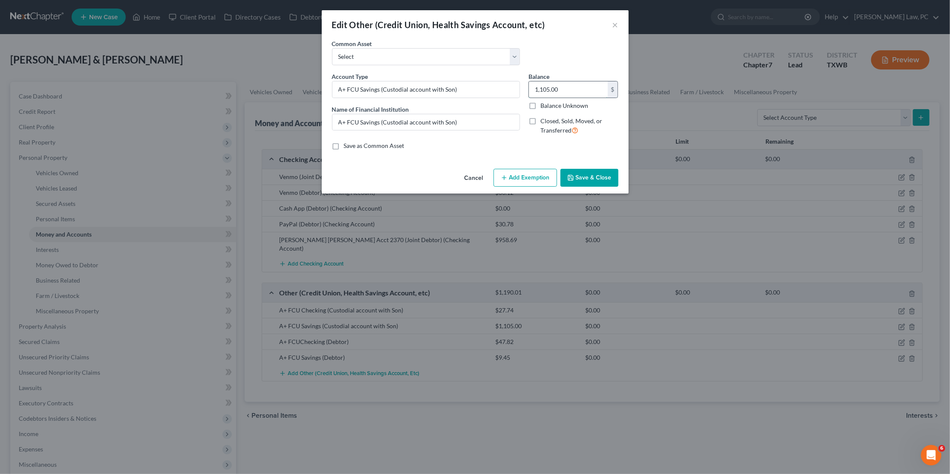
click at [574, 84] on input "1,105.00" at bounding box center [568, 89] width 79 height 16
type input "1,055"
click at [609, 176] on button "Save & Close" at bounding box center [589, 178] width 58 height 18
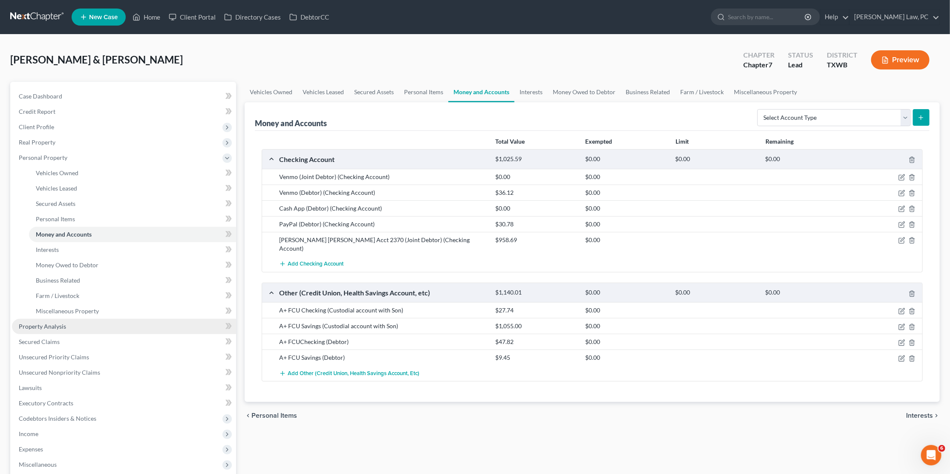
click at [56, 322] on link "Property Analysis" at bounding box center [124, 326] width 224 height 15
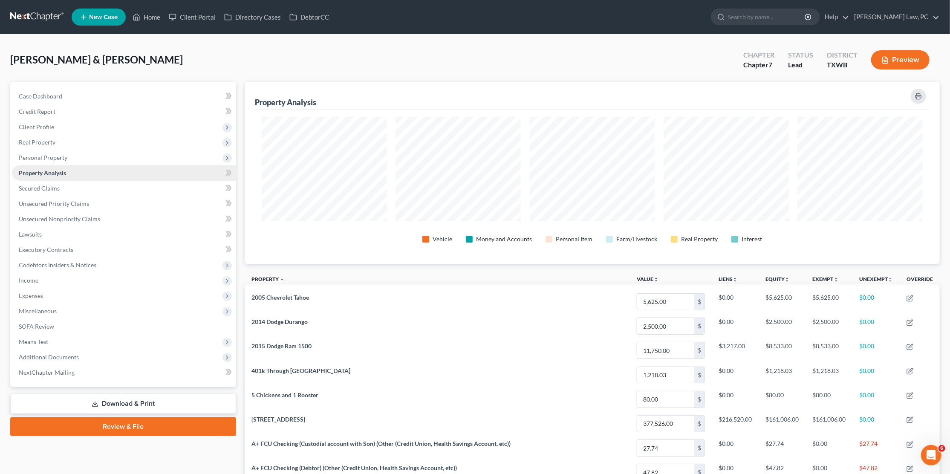
scroll to position [181, 695]
click at [58, 154] on span "Personal Property" at bounding box center [43, 157] width 49 height 7
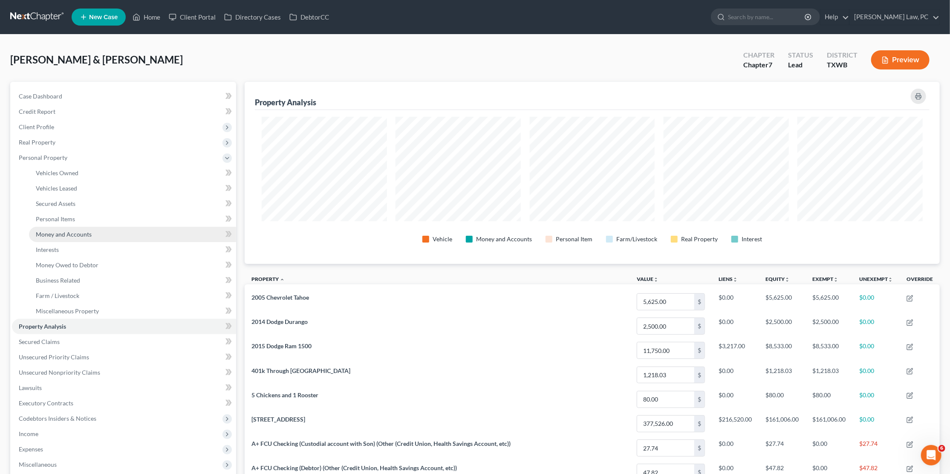
click at [76, 231] on span "Money and Accounts" at bounding box center [64, 234] width 56 height 7
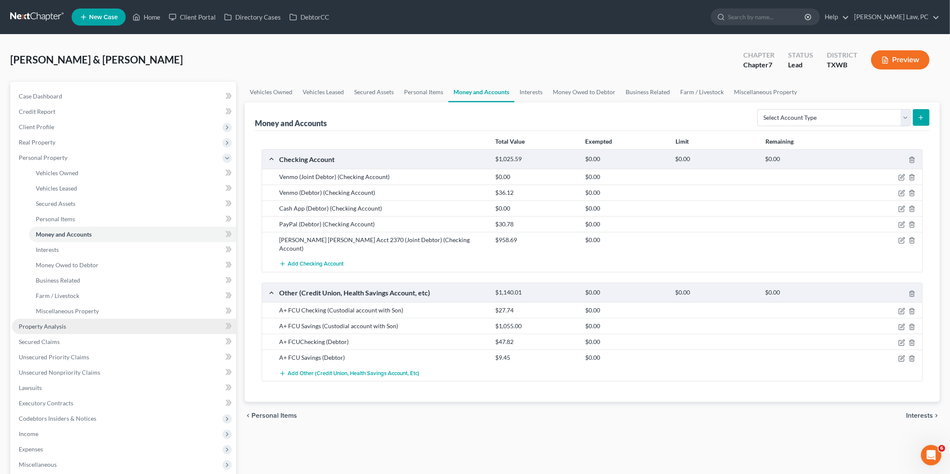
click at [67, 319] on link "Property Analysis" at bounding box center [124, 326] width 224 height 15
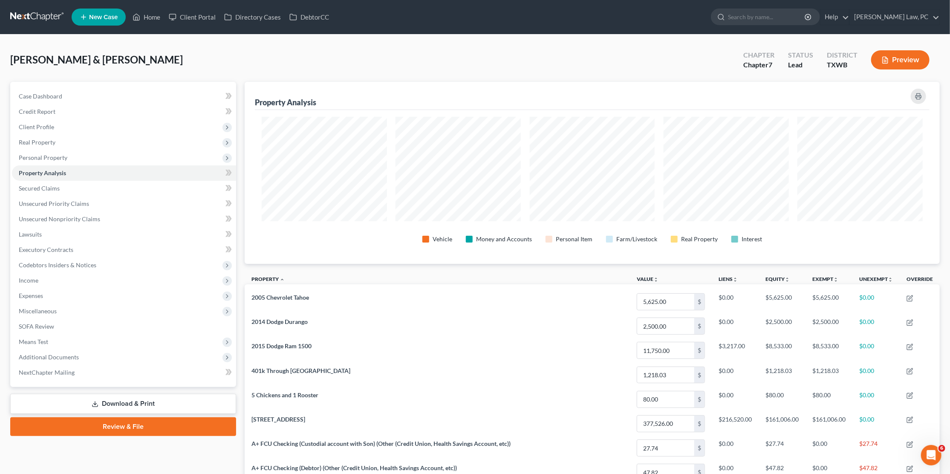
scroll to position [181, 695]
click at [44, 16] on link at bounding box center [37, 16] width 55 height 15
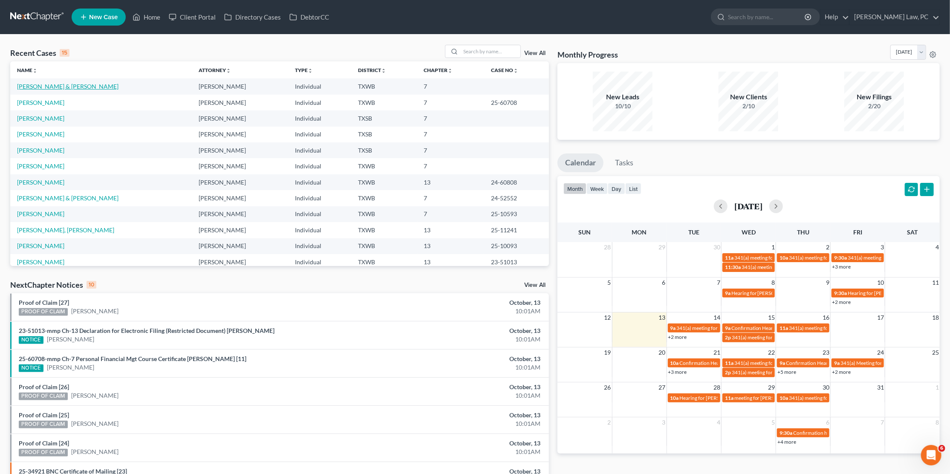
click at [70, 86] on link "[PERSON_NAME] & [PERSON_NAME]" at bounding box center [67, 86] width 101 height 7
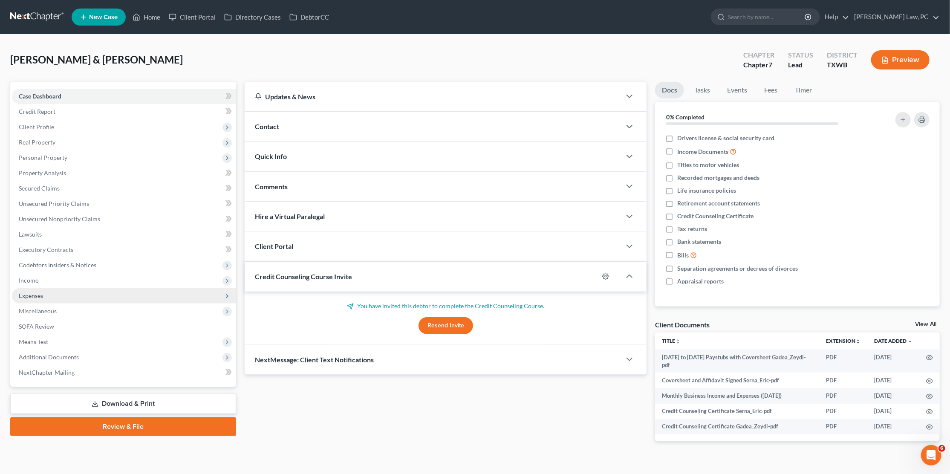
click at [43, 288] on span "Expenses" at bounding box center [124, 295] width 224 height 15
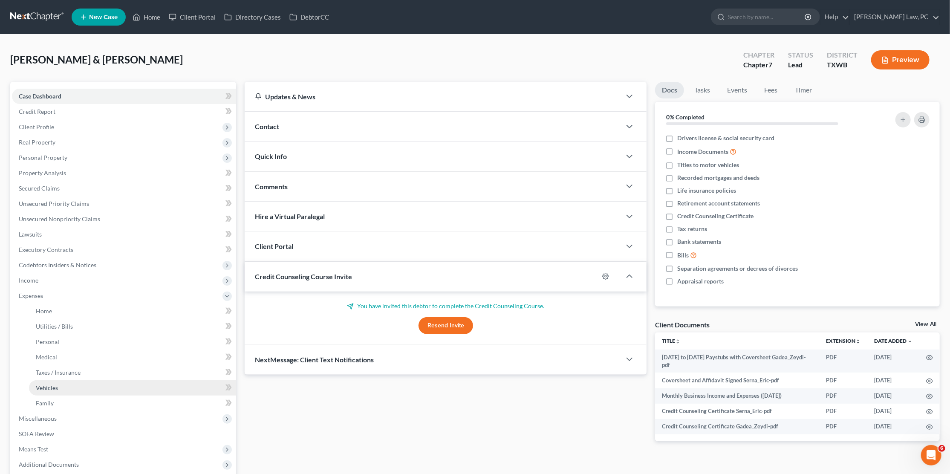
click at [49, 384] on span "Vehicles" at bounding box center [47, 387] width 22 height 7
click at [47, 384] on span "Vehicles" at bounding box center [47, 387] width 22 height 7
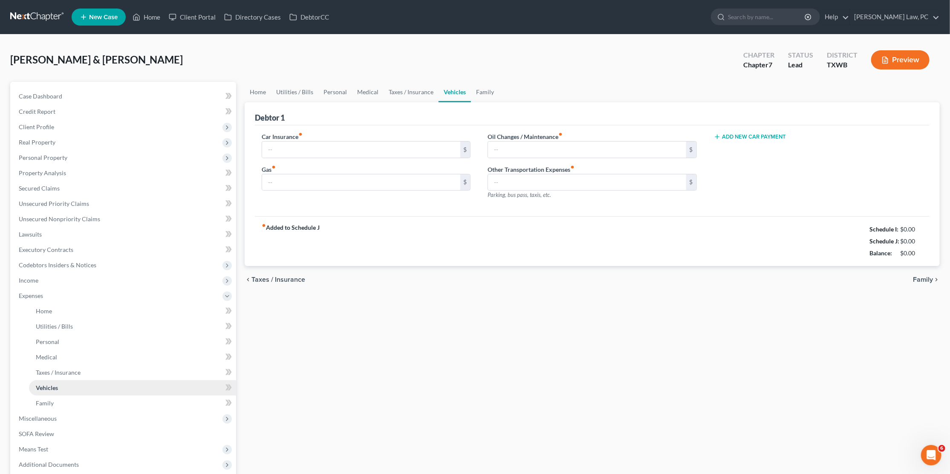
type input "650.00"
type input "300.00"
type input "70.00"
type input "0.00"
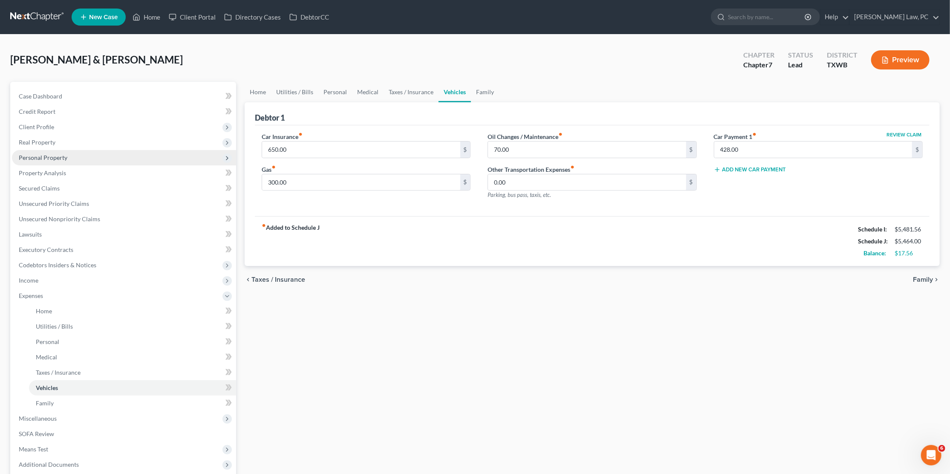
click at [57, 154] on span "Personal Property" at bounding box center [43, 157] width 49 height 7
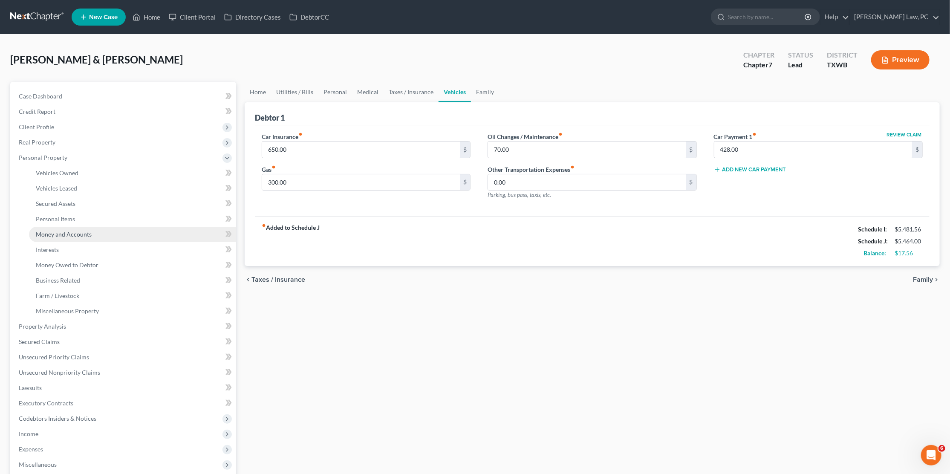
click at [61, 231] on span "Money and Accounts" at bounding box center [64, 234] width 56 height 7
